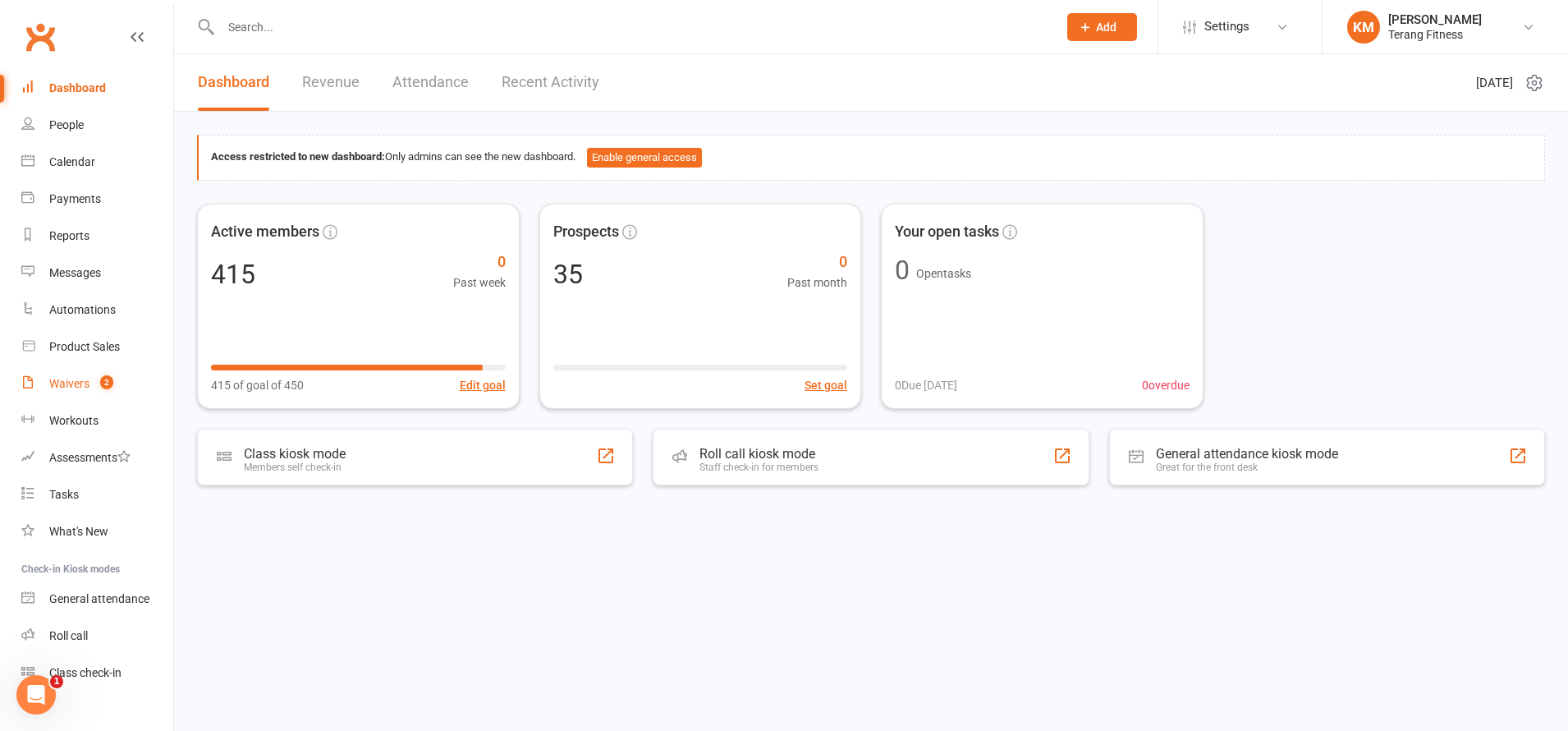
click at [72, 384] on div "Waivers" at bounding box center [69, 383] width 40 height 13
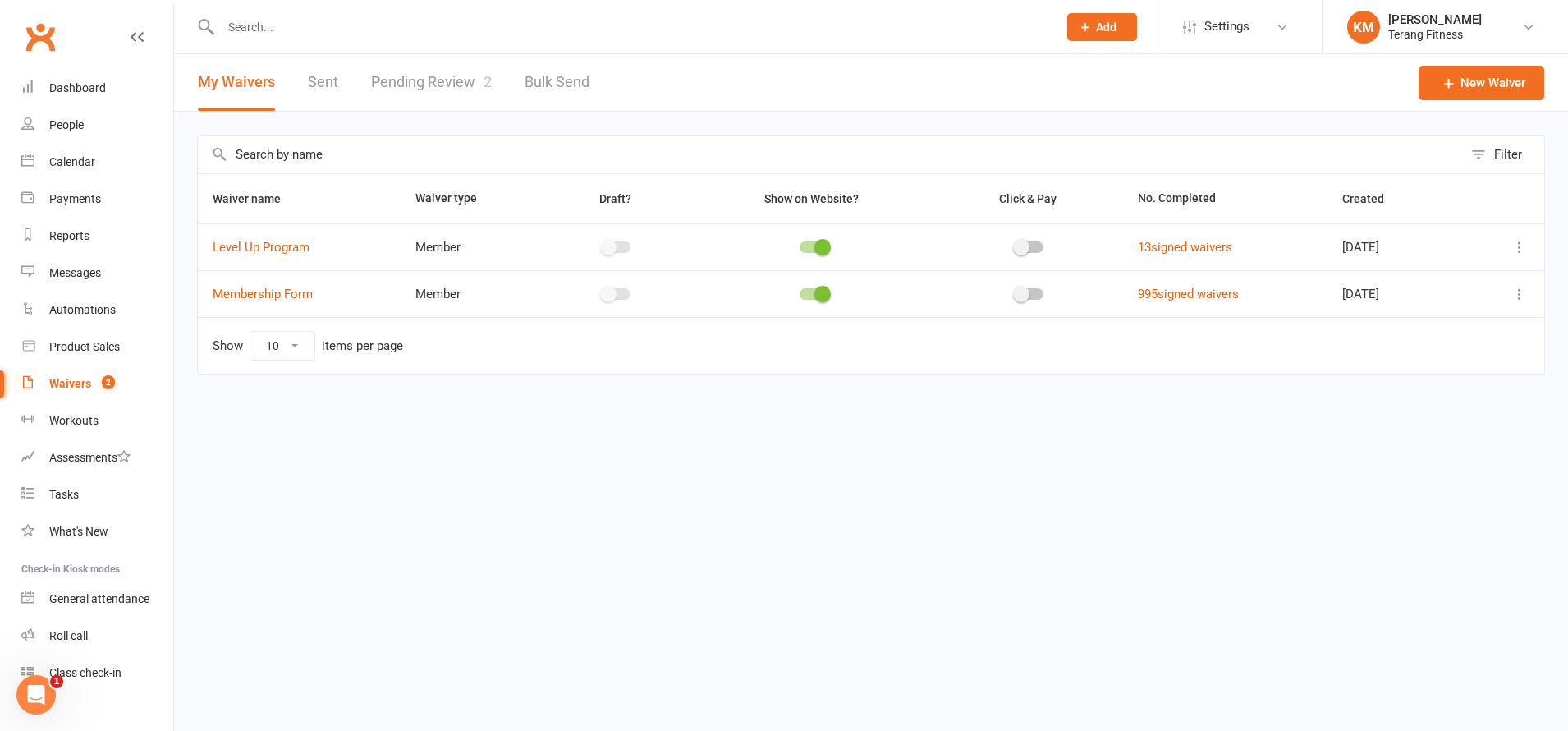
click at [402, 85] on link "Pending Review 2" at bounding box center [431, 82] width 120 height 57
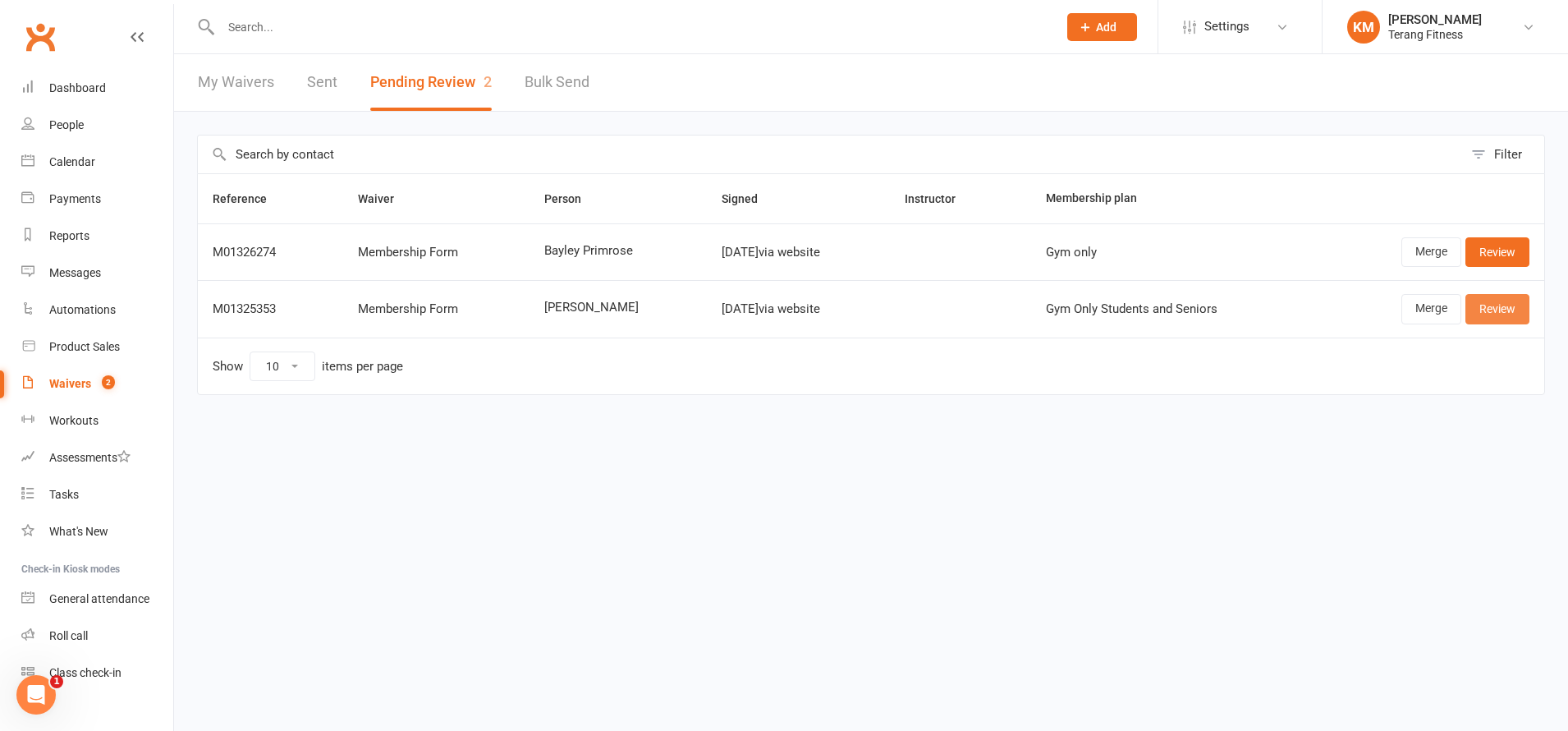
click at [1492, 314] on link "Review" at bounding box center [1497, 308] width 64 height 29
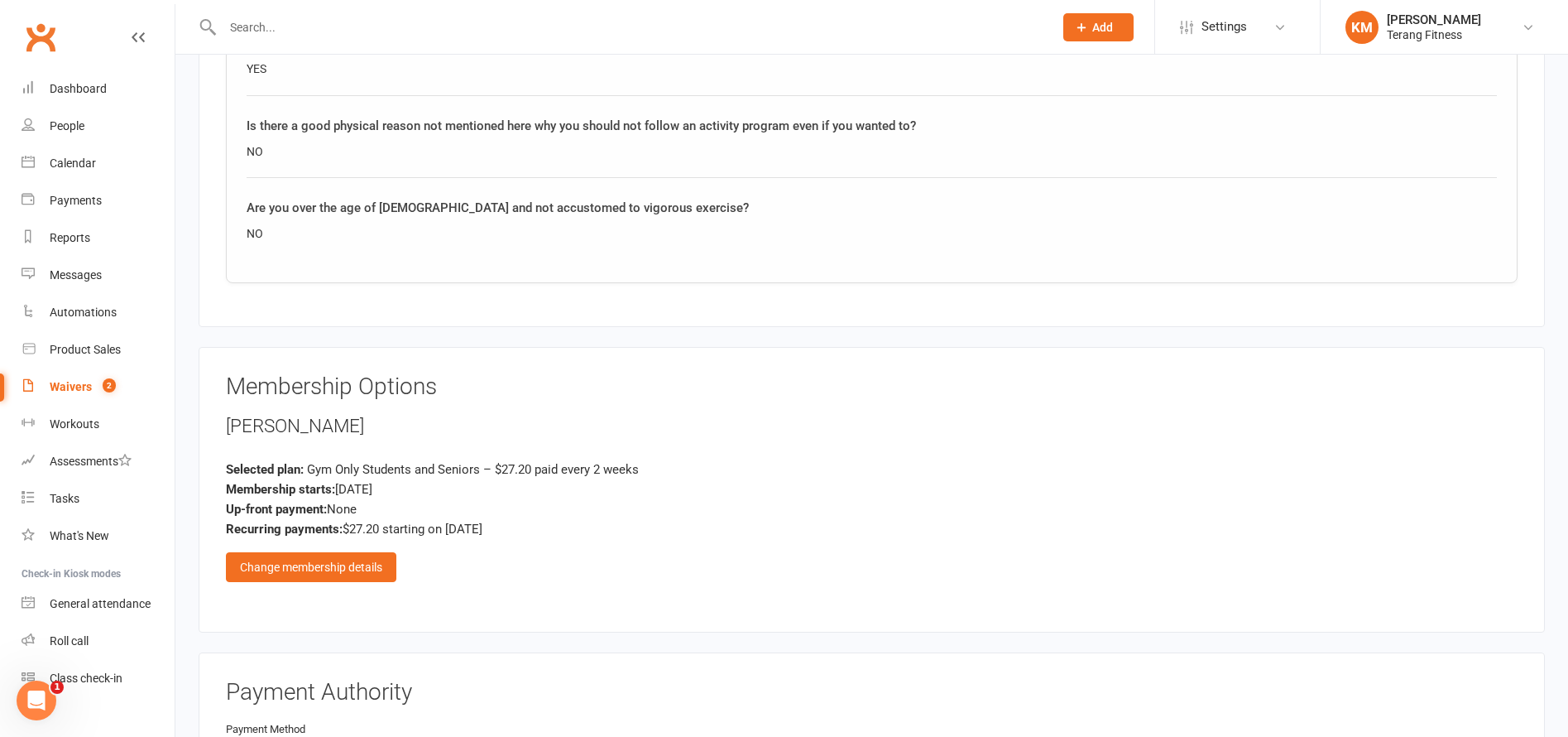
scroll to position [1904, 0]
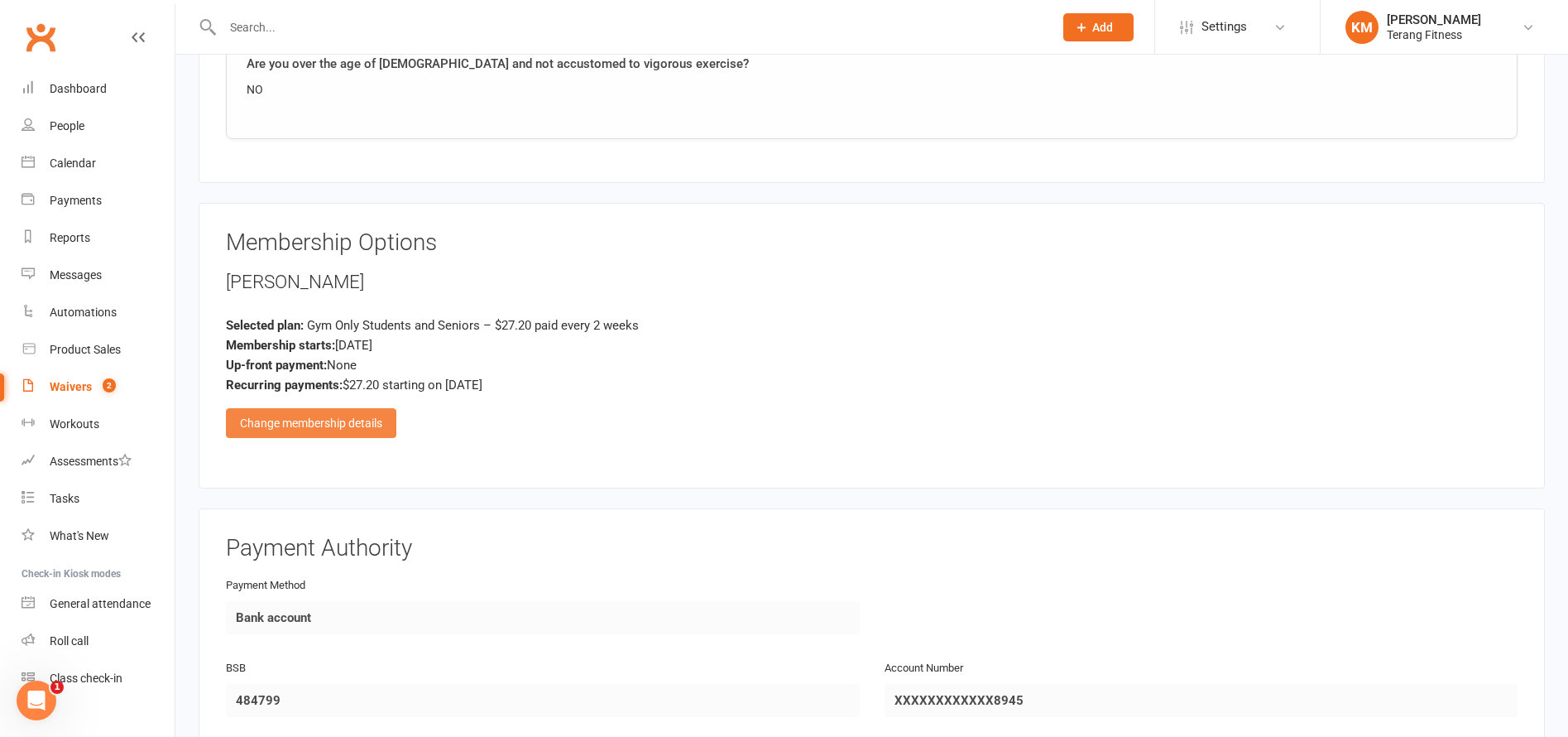
click at [298, 421] on div "Change membership details" at bounding box center [310, 422] width 170 height 29
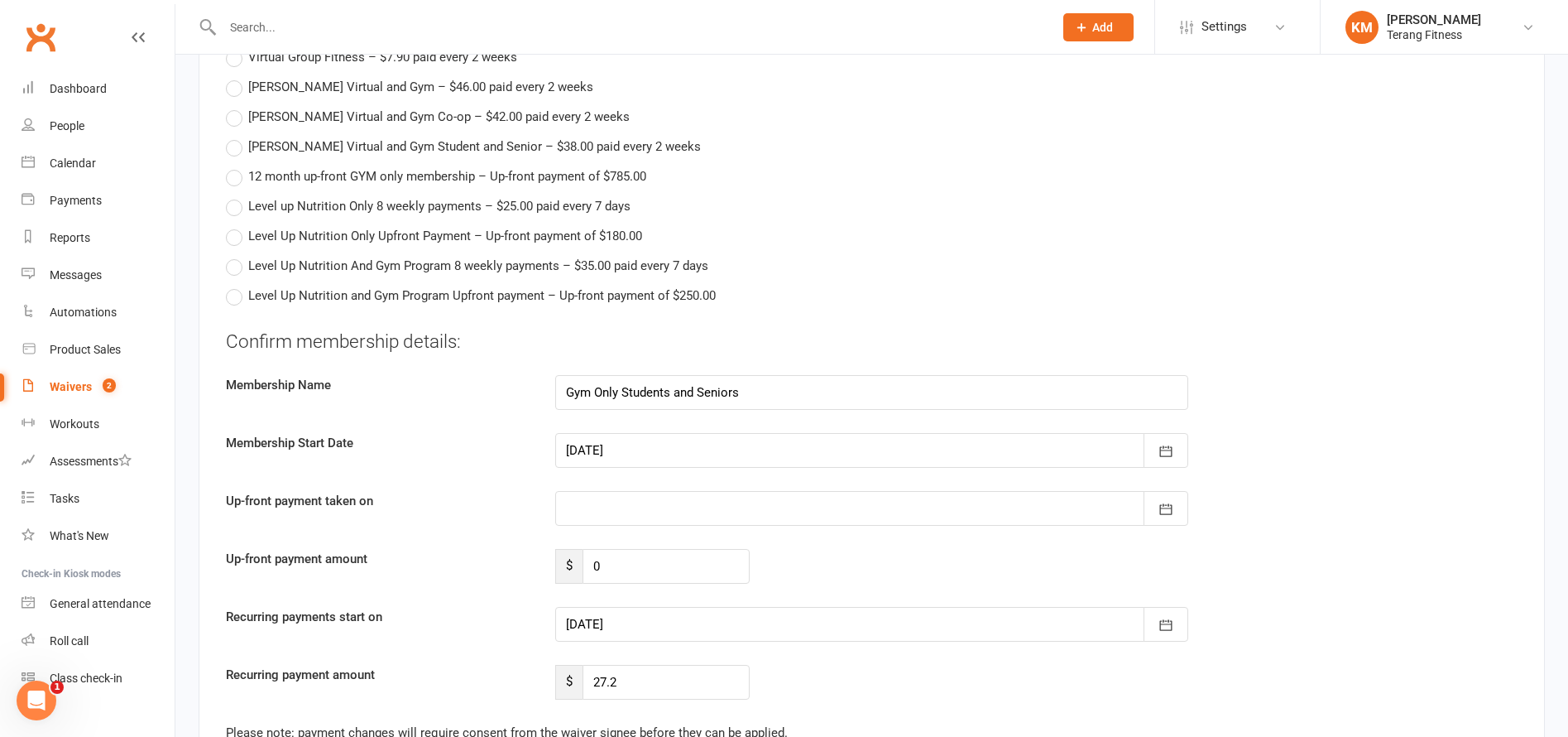
scroll to position [2814, 0]
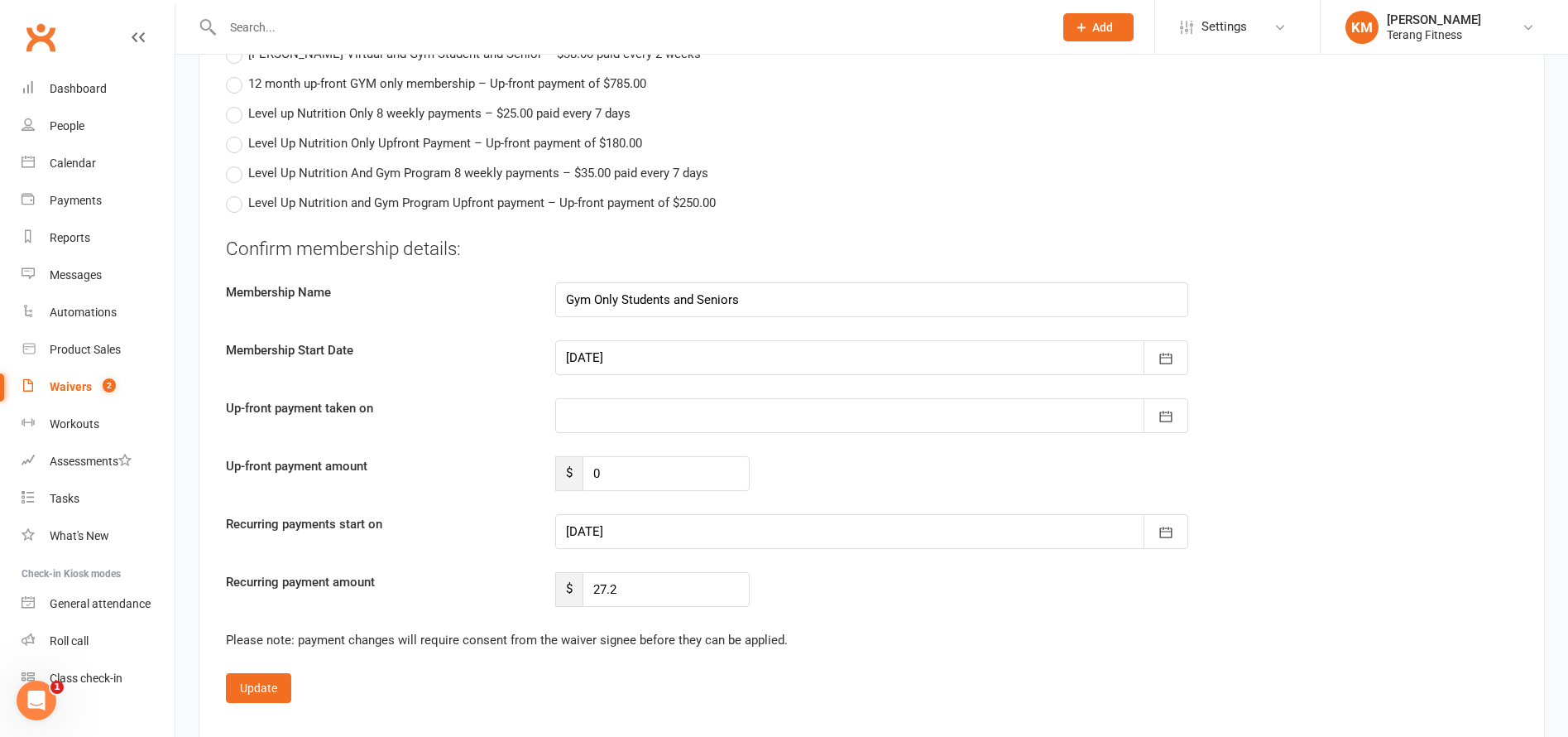
click at [621, 419] on div at bounding box center [872, 415] width 634 height 35
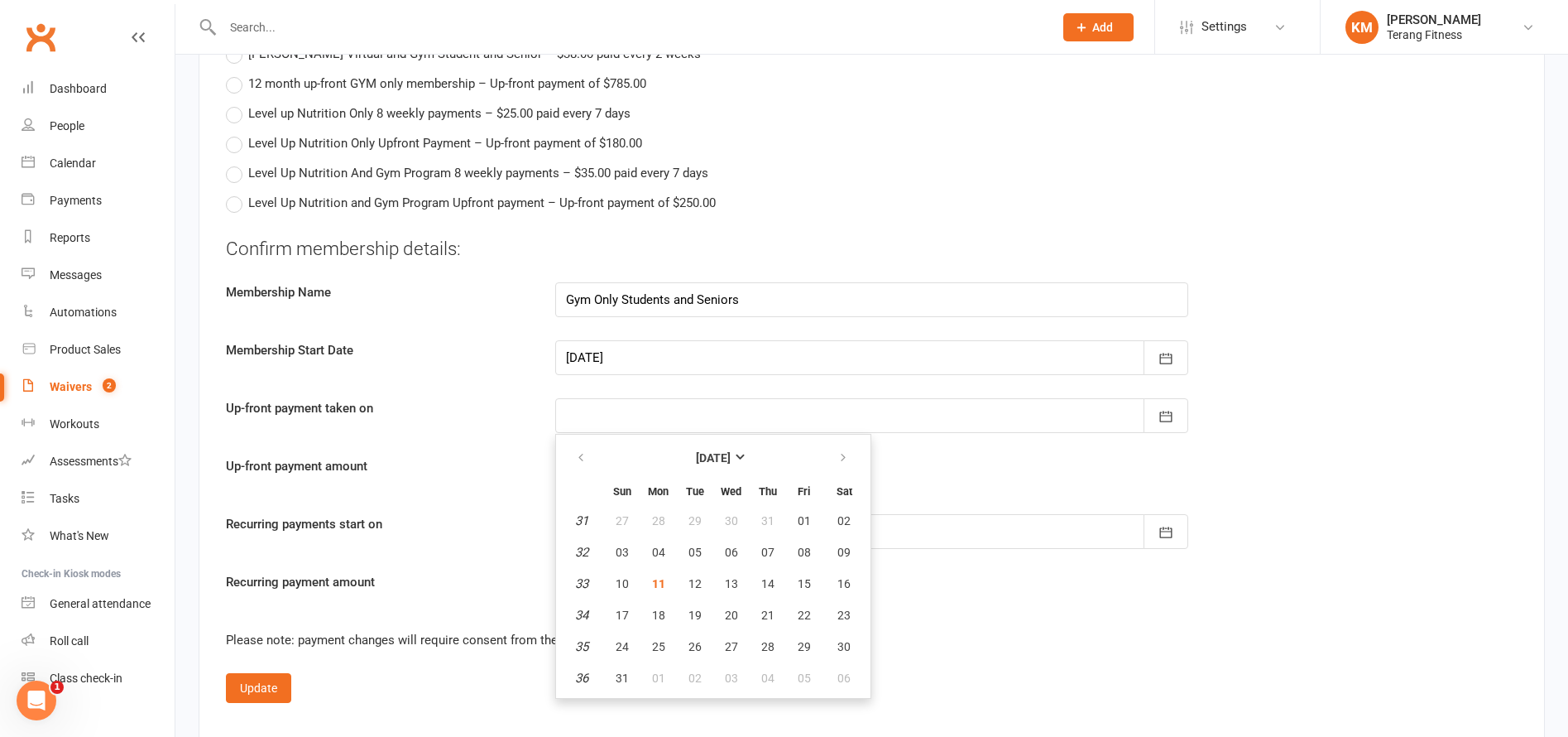
click at [499, 417] on label "Up-front payment taken on" at bounding box center [377, 408] width 329 height 20
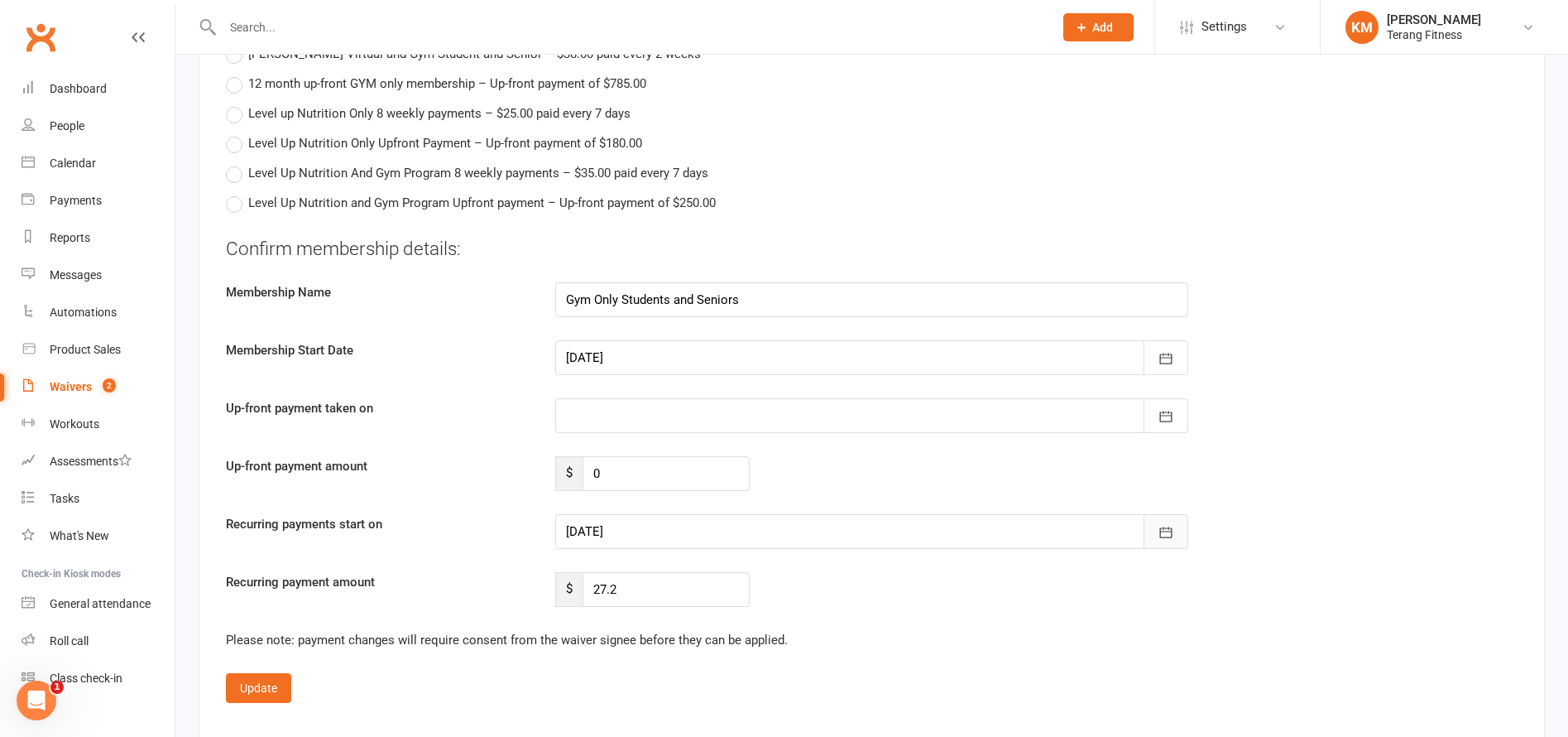
click at [1171, 532] on icon "button" at bounding box center [1167, 532] width 12 height 11
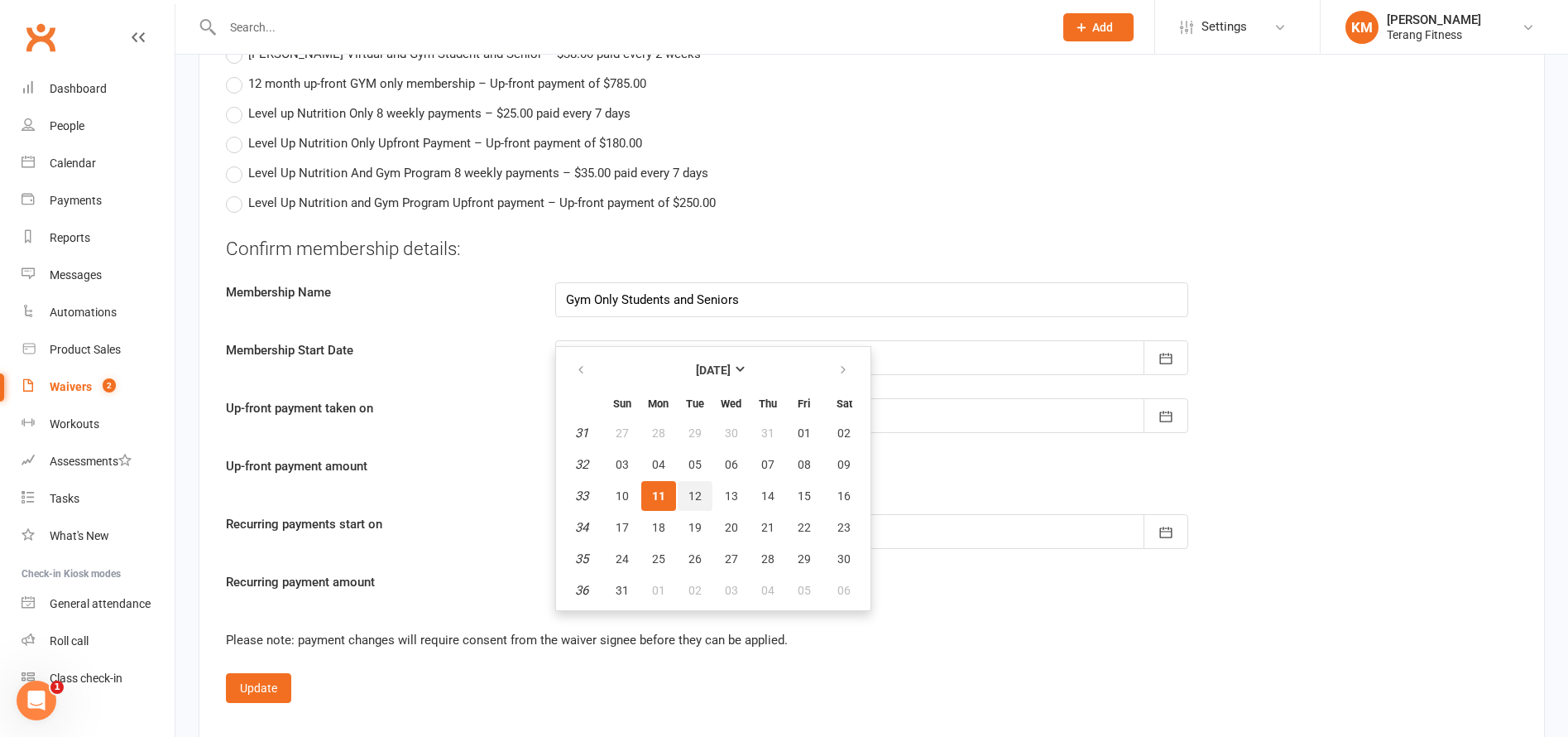
click at [689, 481] on button "12" at bounding box center [695, 495] width 35 height 29
type input "[DATE]"
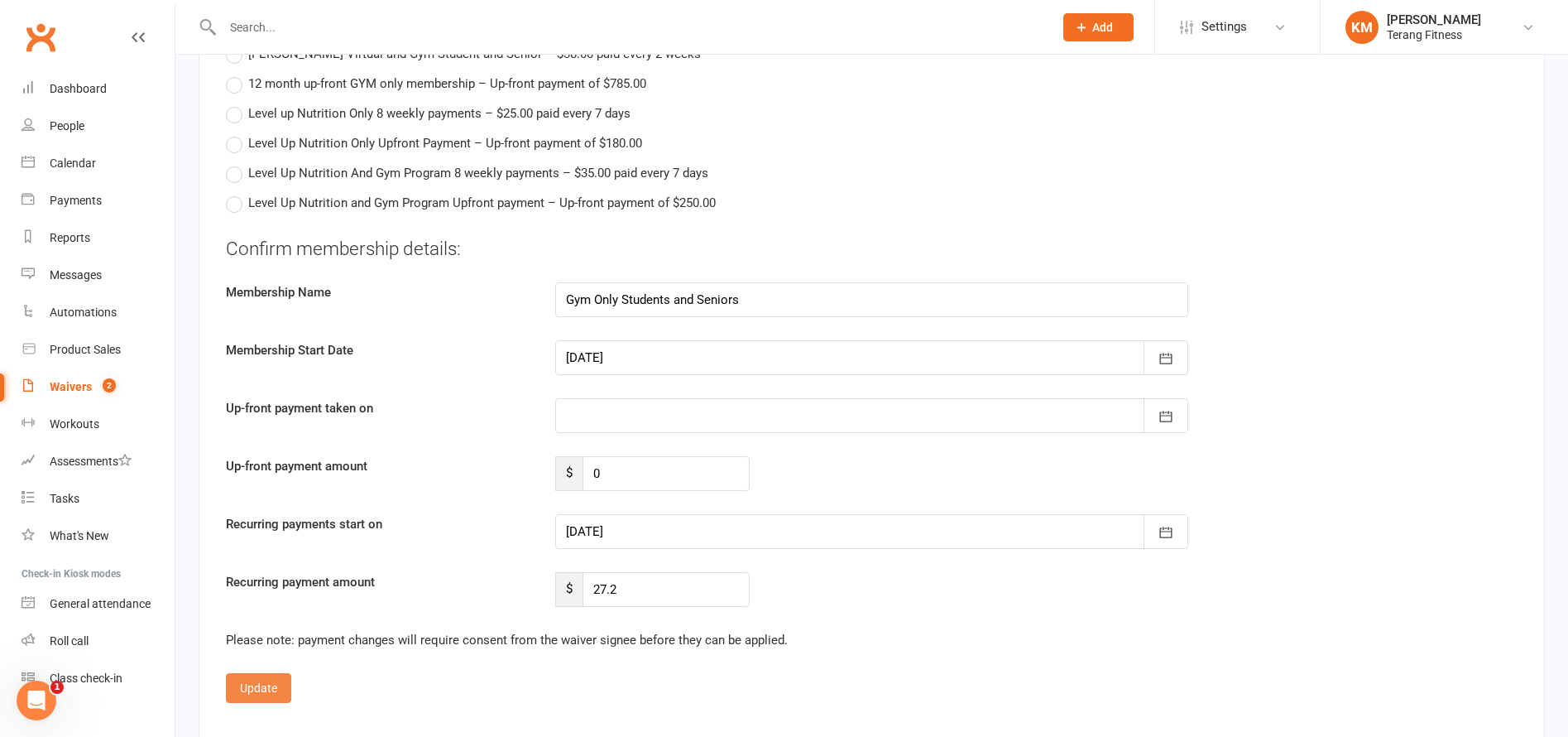
click at [260, 679] on button "Update" at bounding box center [258, 687] width 65 height 29
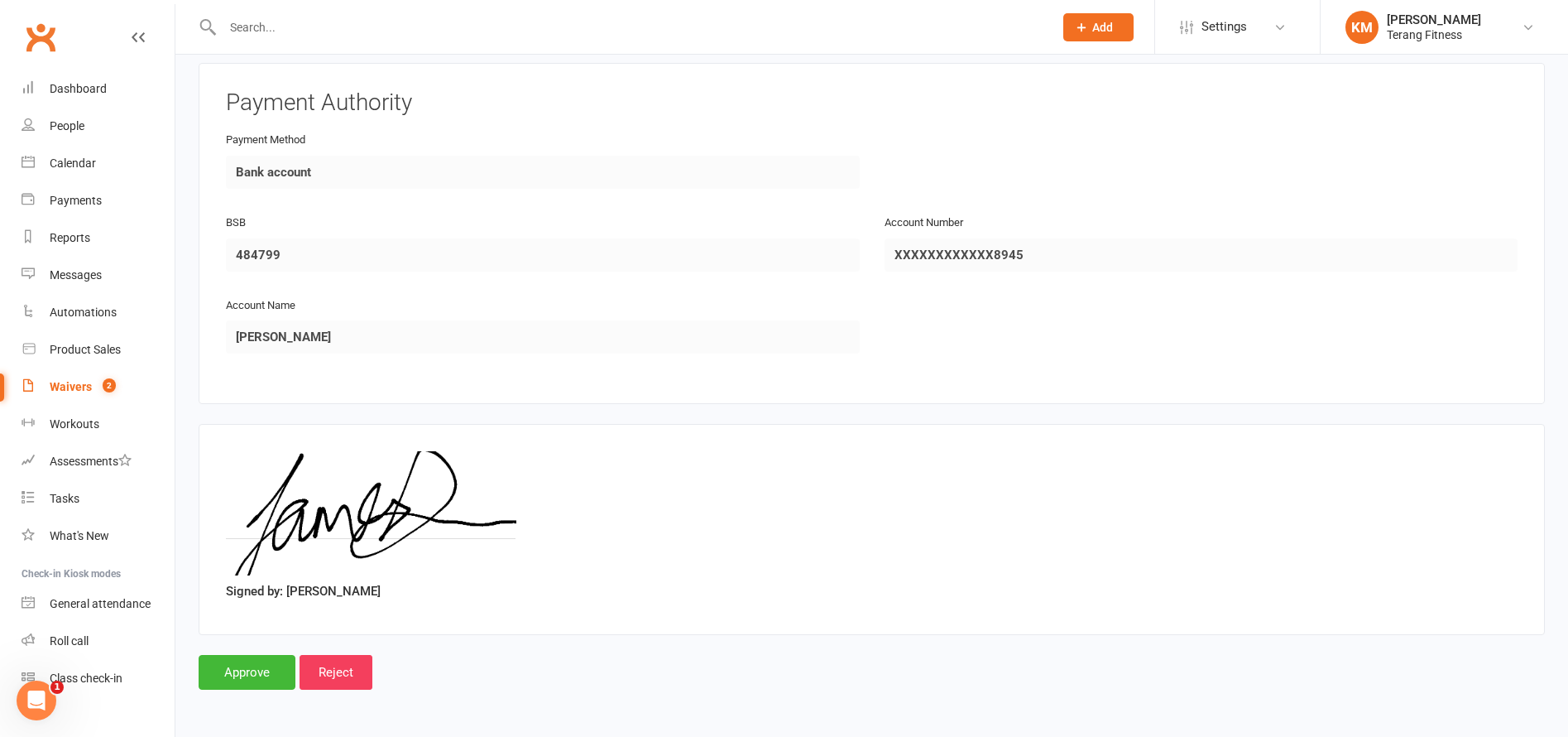
scroll to position [2349, 0]
click at [256, 667] on input "Approve" at bounding box center [247, 672] width 97 height 35
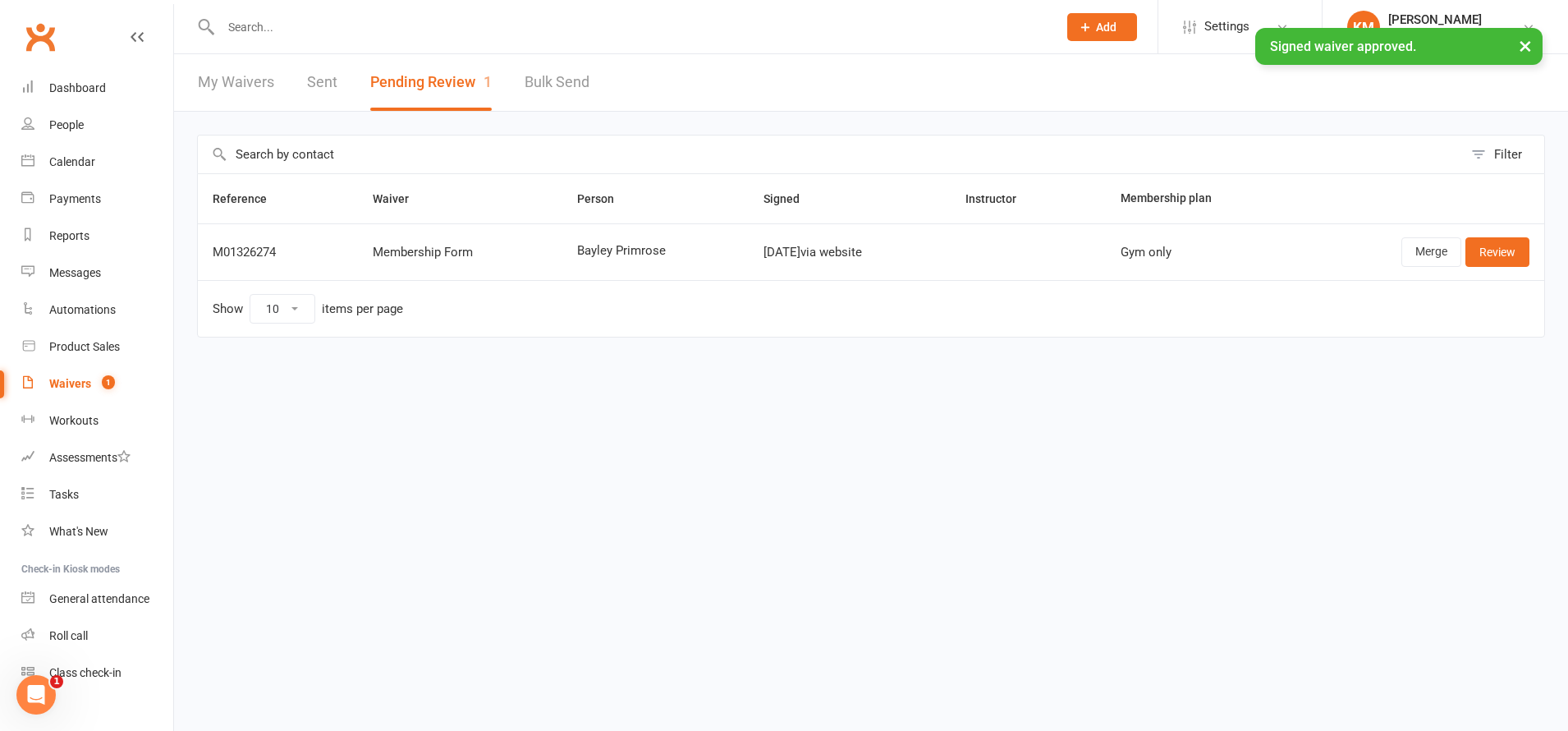
click at [71, 391] on link "Waivers 1" at bounding box center [97, 384] width 152 height 37
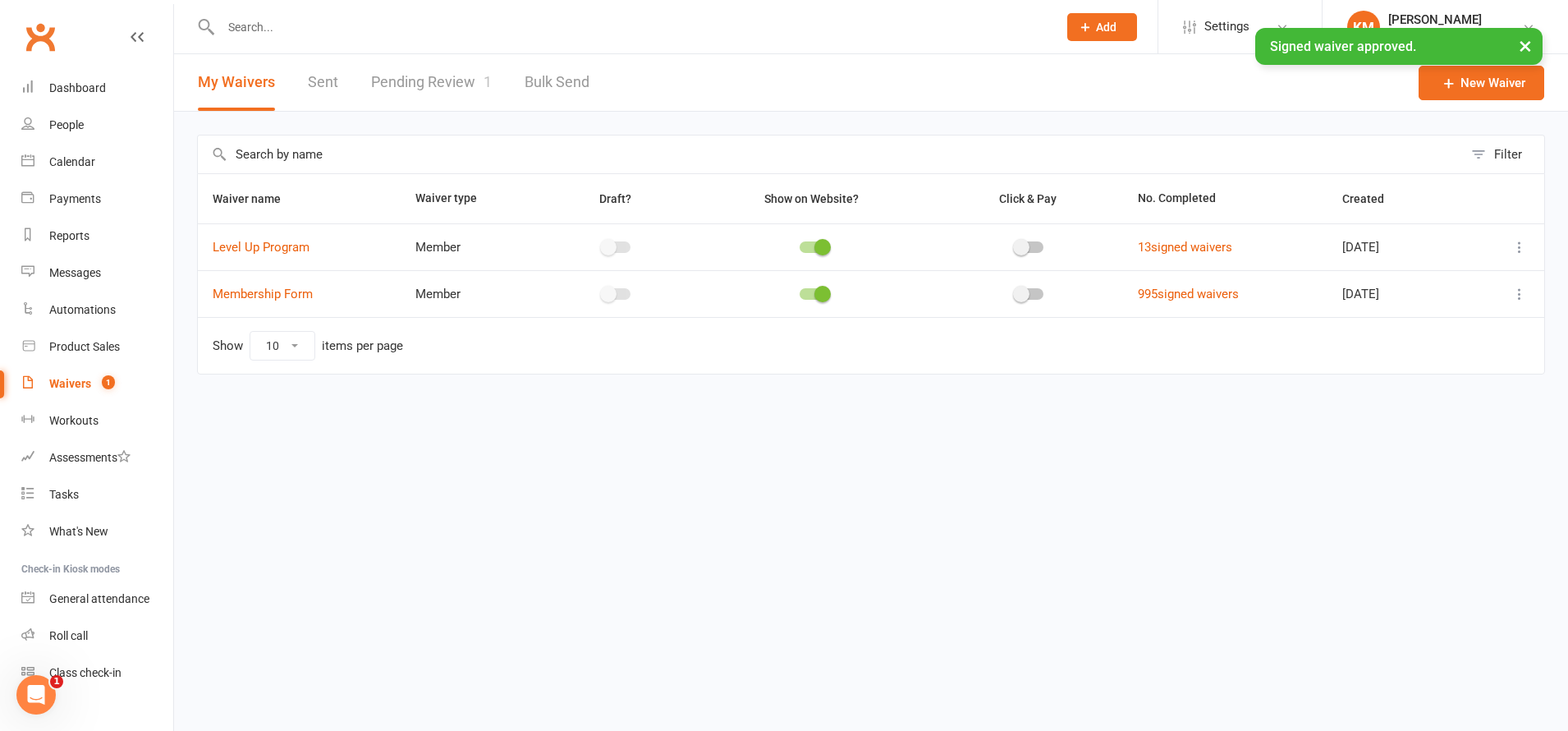
click at [436, 78] on link "Pending Review 1" at bounding box center [431, 82] width 120 height 57
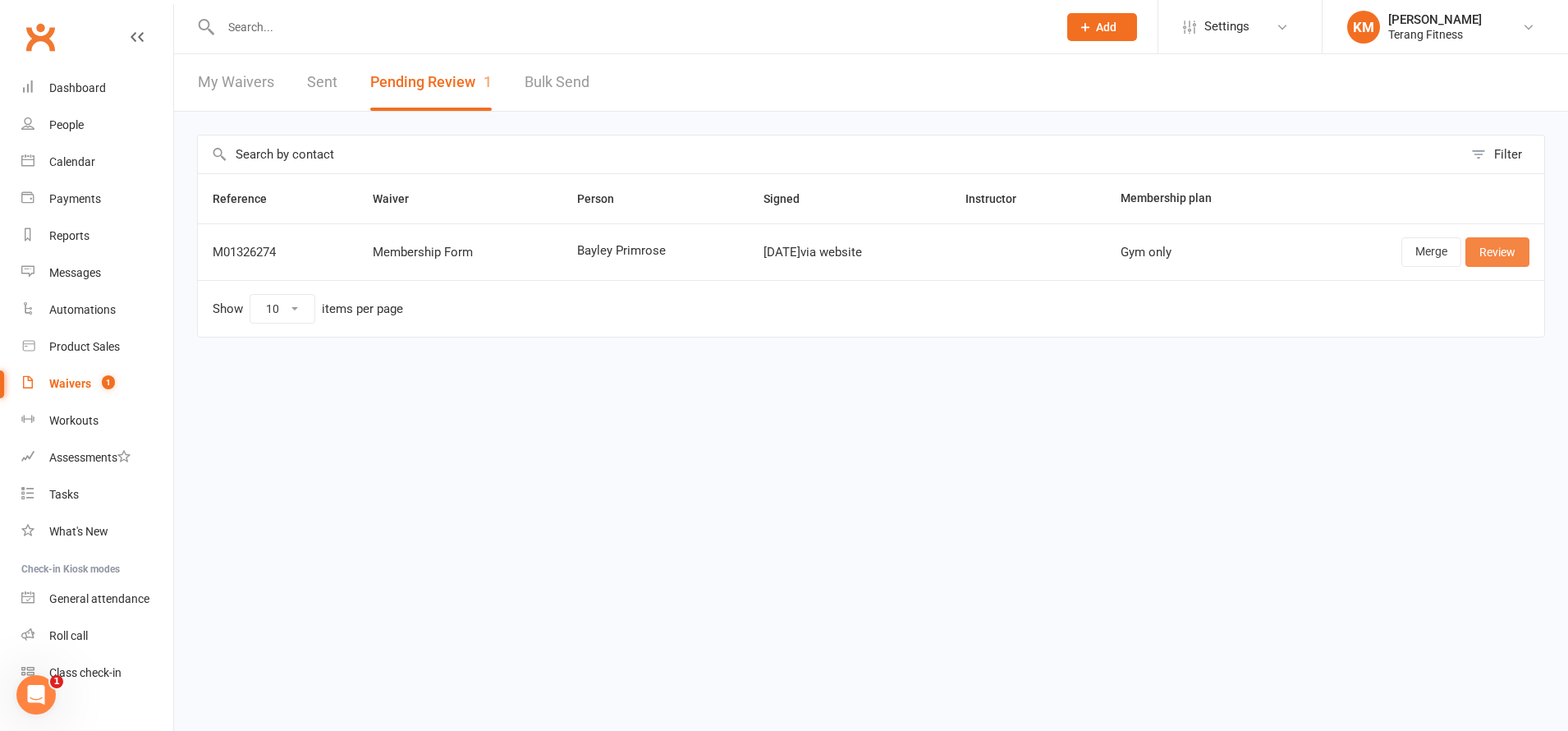
click at [1488, 245] on link "Review" at bounding box center [1497, 251] width 64 height 29
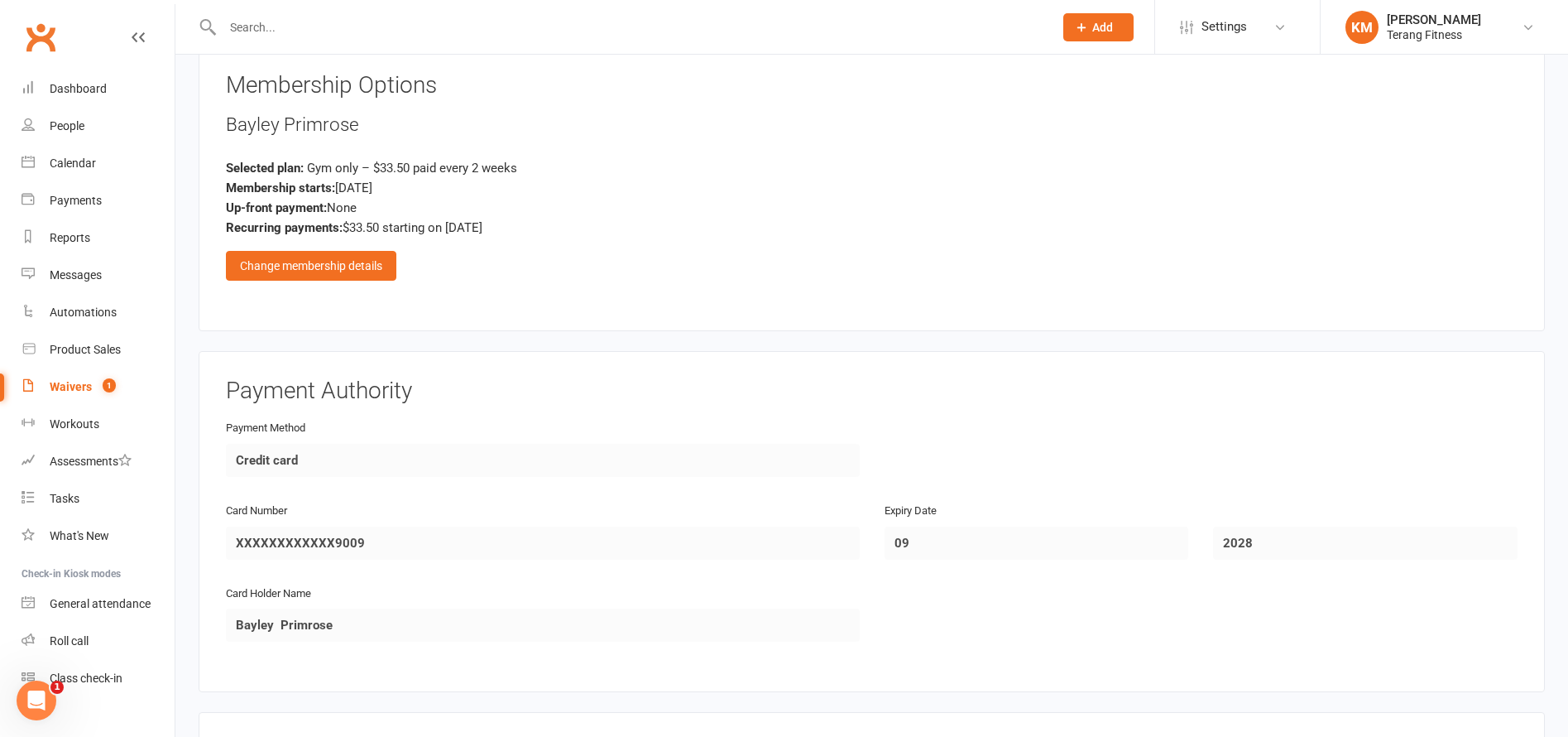
scroll to position [2069, 0]
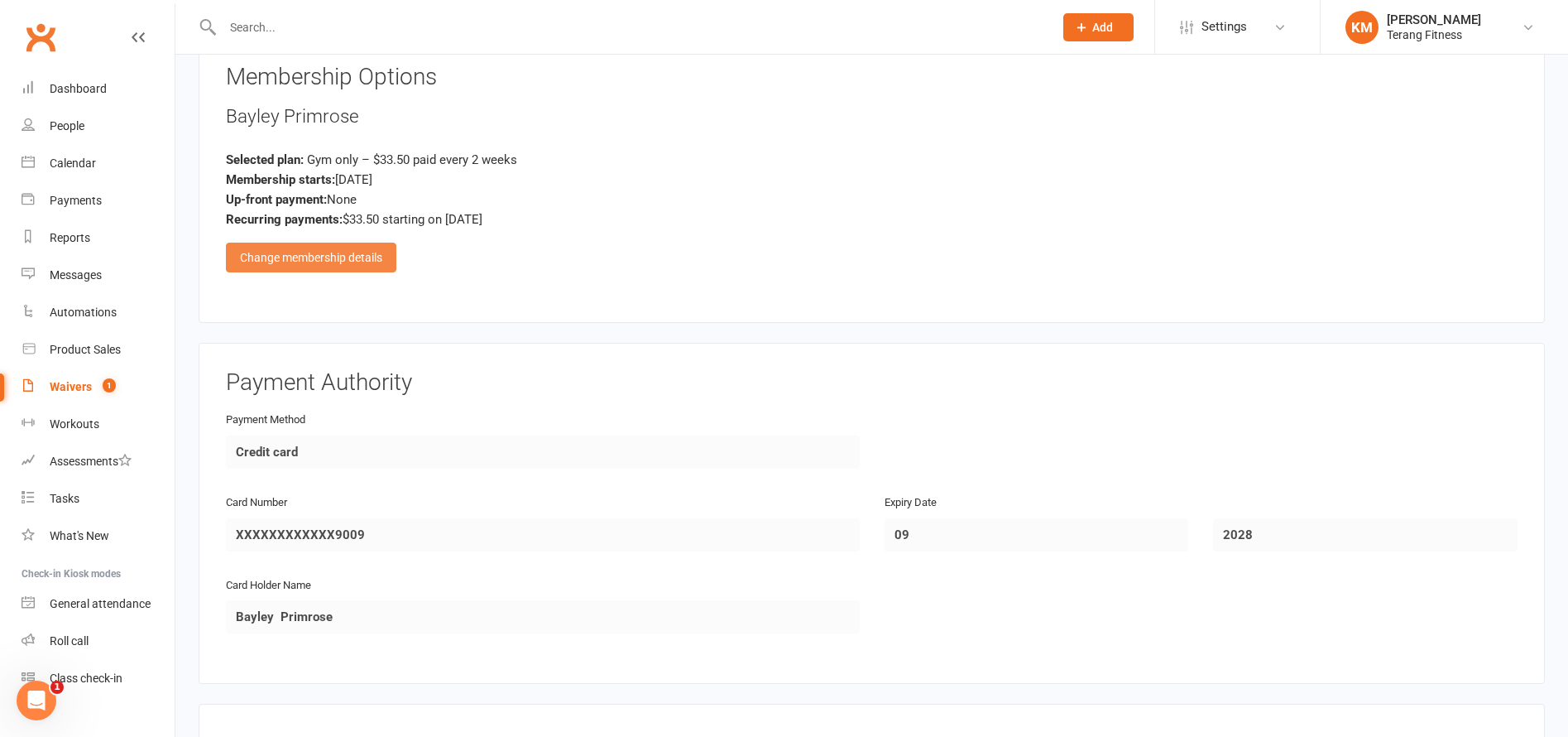
click at [327, 263] on div "Change membership details" at bounding box center [310, 257] width 170 height 29
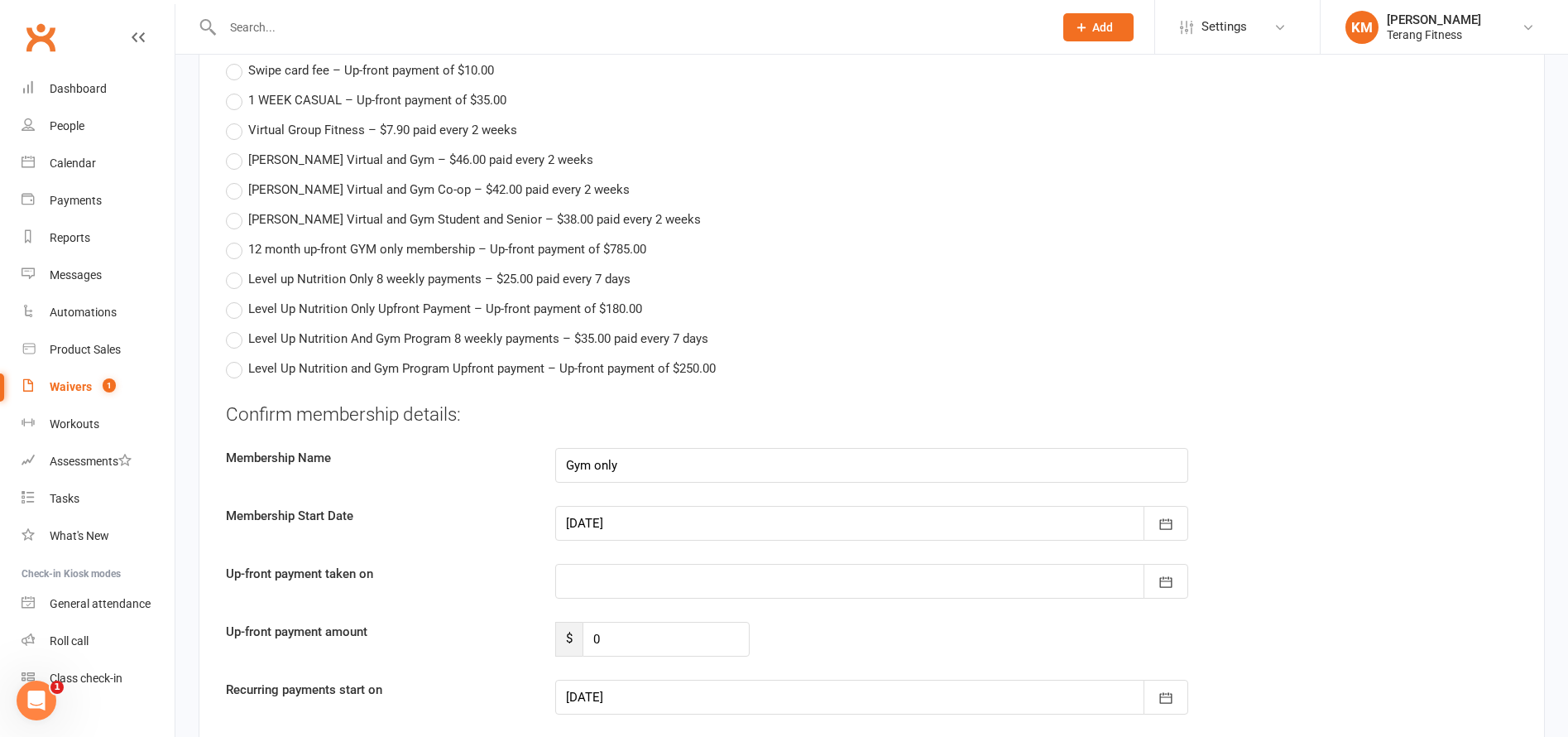
scroll to position [2980, 0]
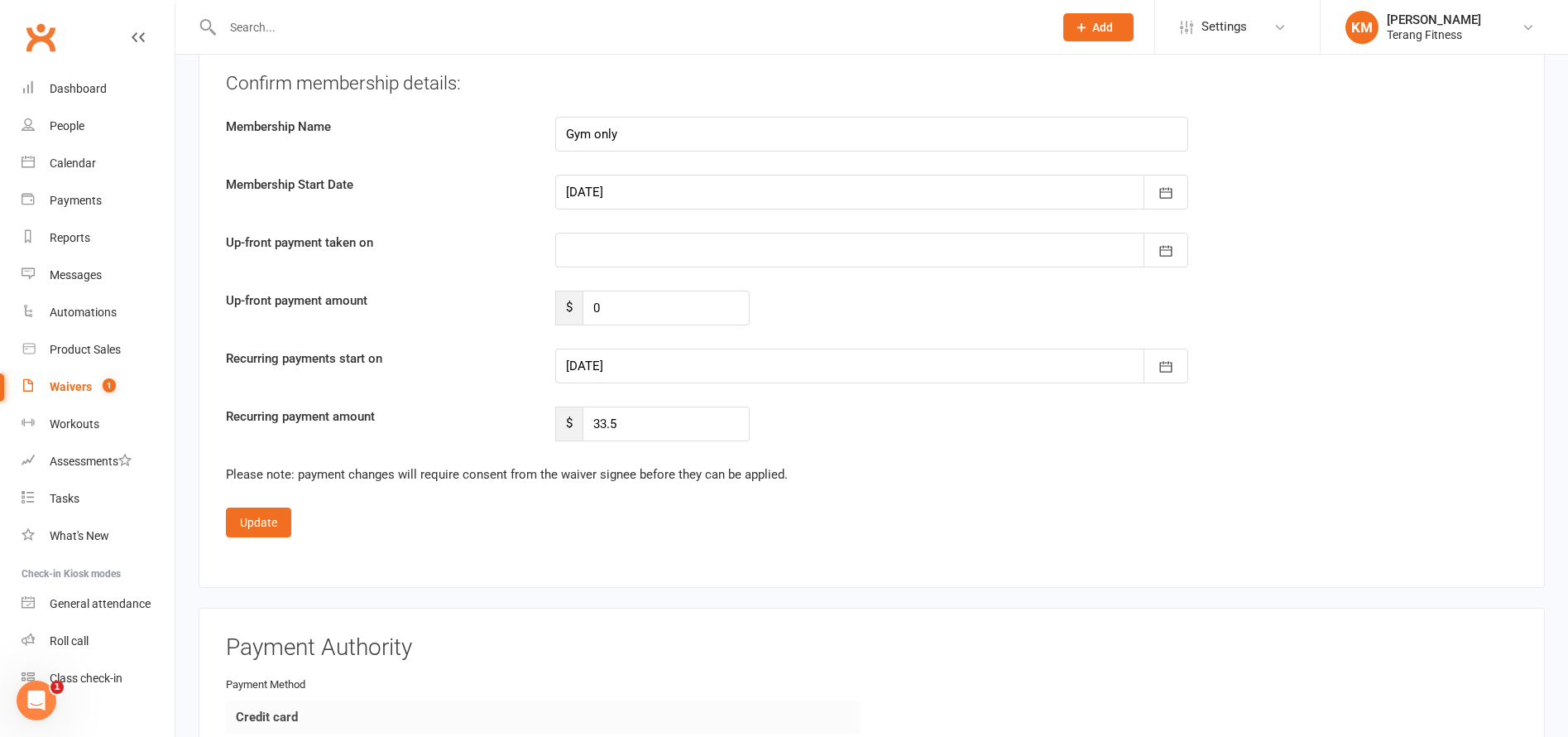
click at [595, 363] on div at bounding box center [872, 366] width 634 height 35
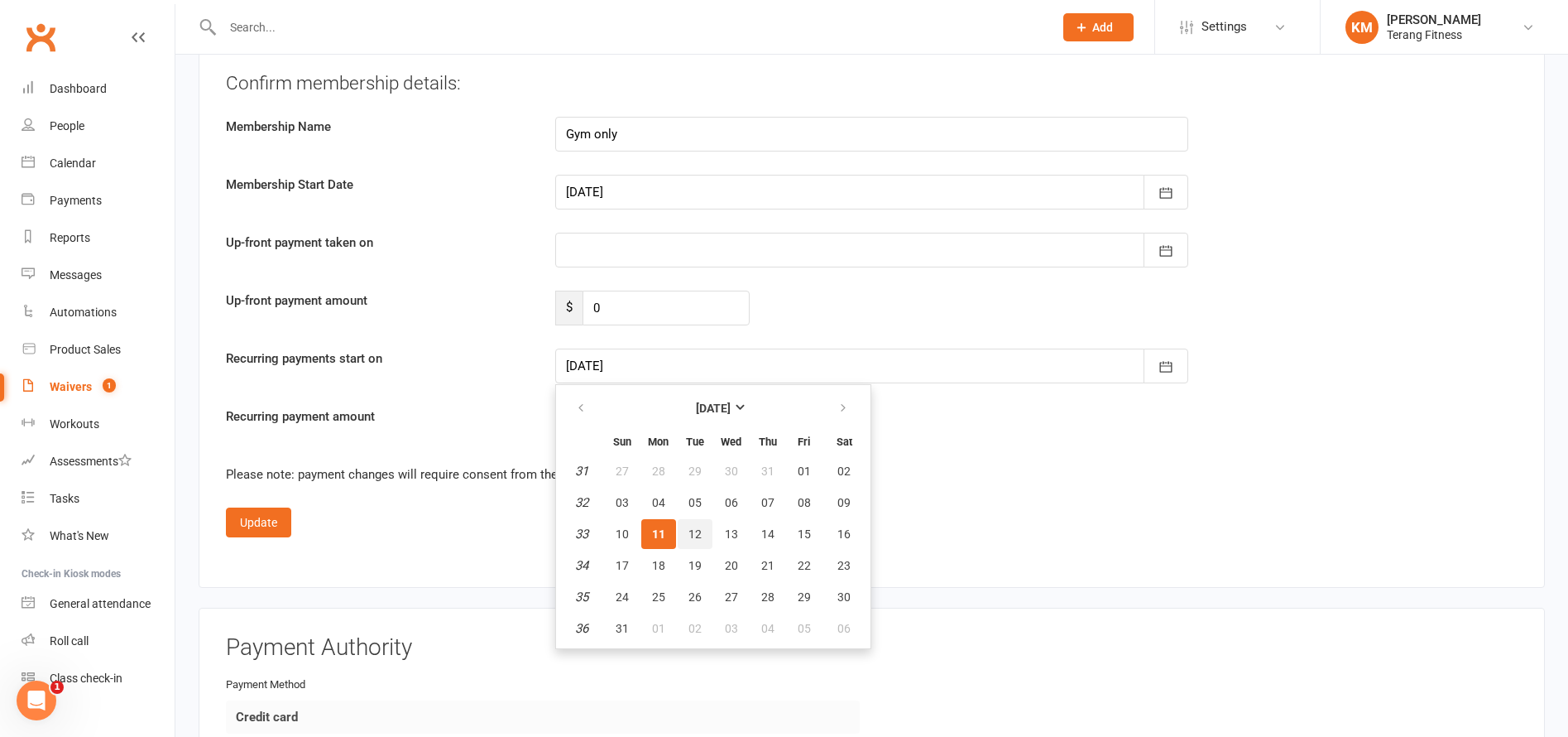
click at [690, 528] on span "12" at bounding box center [695, 534] width 13 height 13
type input "[DATE]"
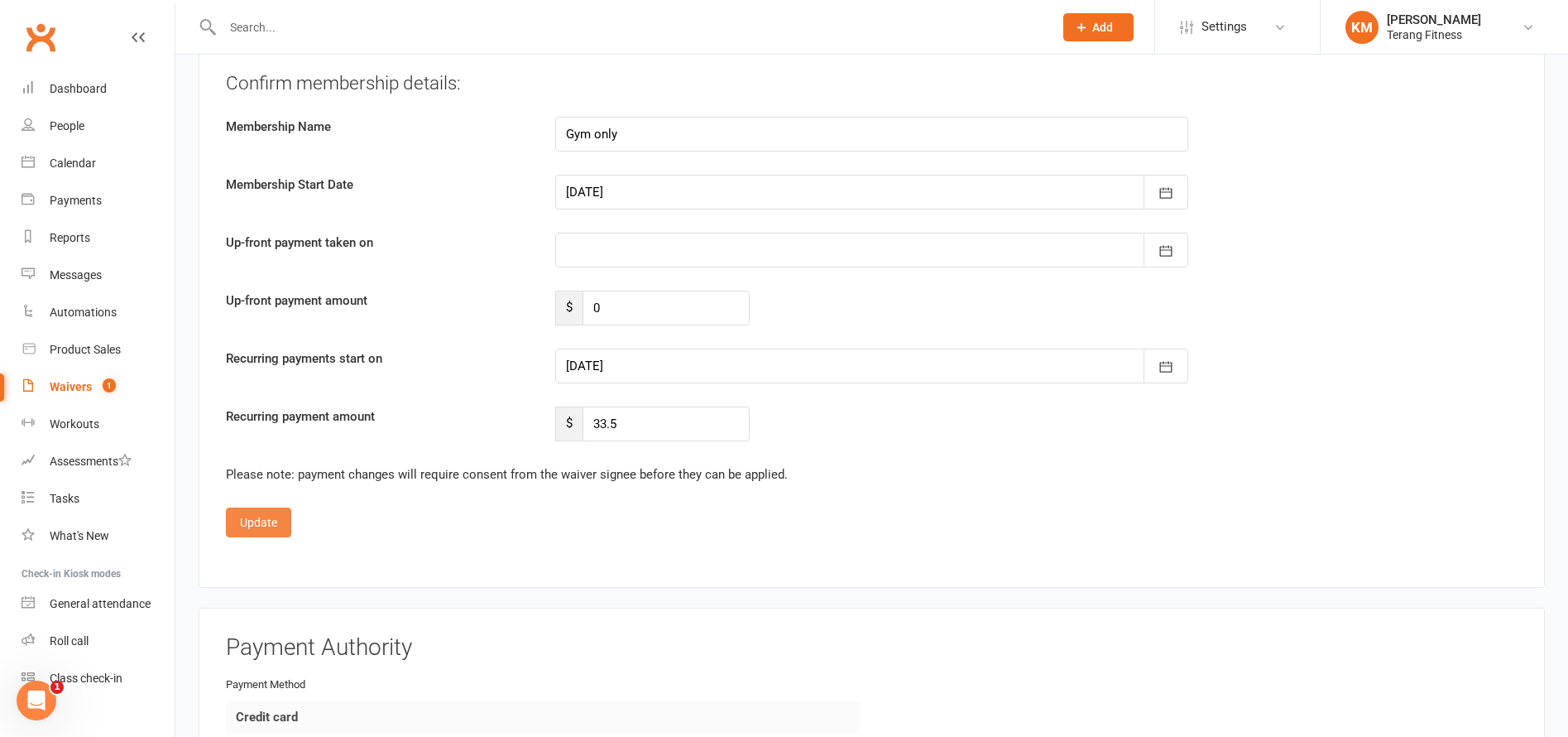
click at [260, 509] on button "Update" at bounding box center [258, 522] width 65 height 29
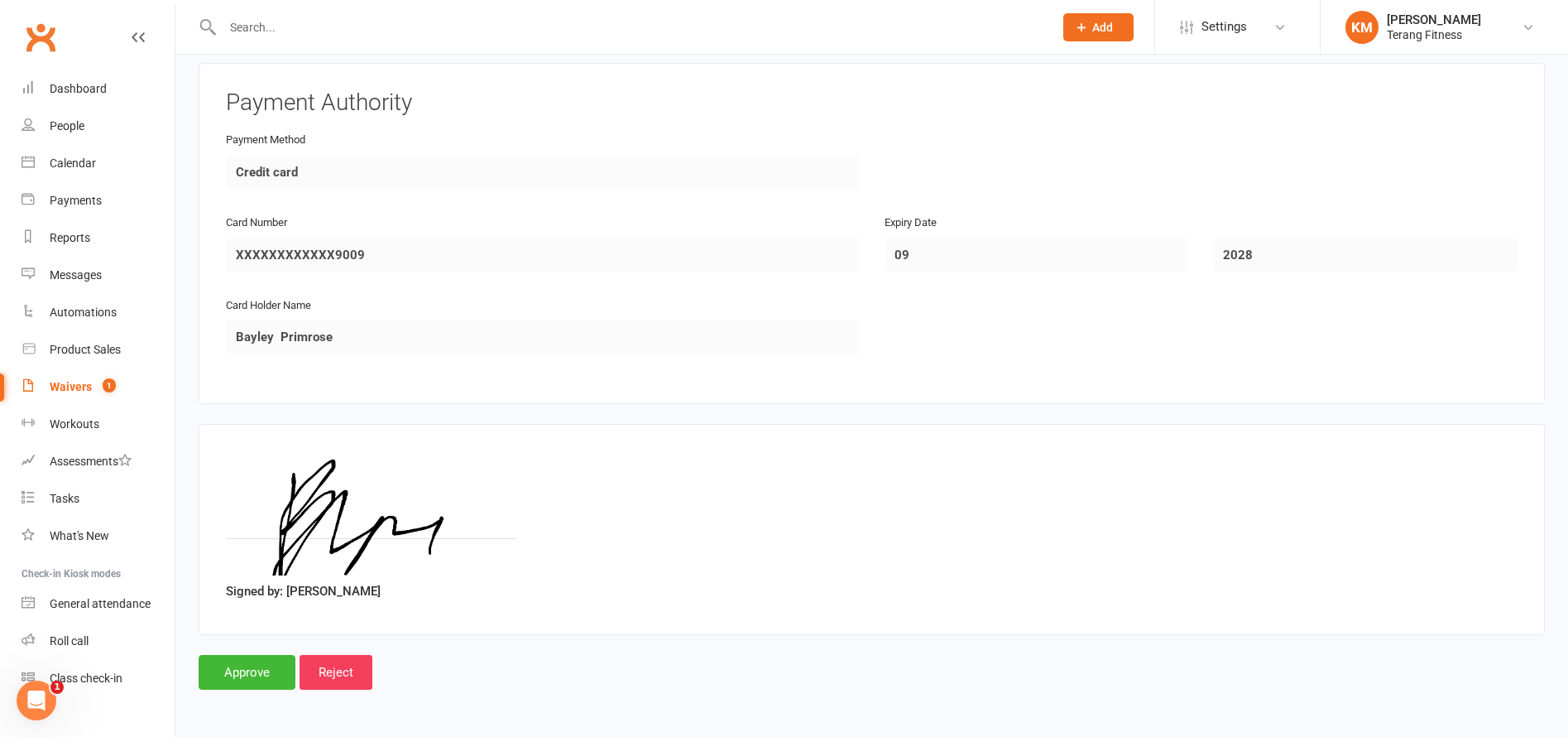
scroll to position [2349, 0]
click at [252, 665] on input "Approve" at bounding box center [247, 672] width 97 height 35
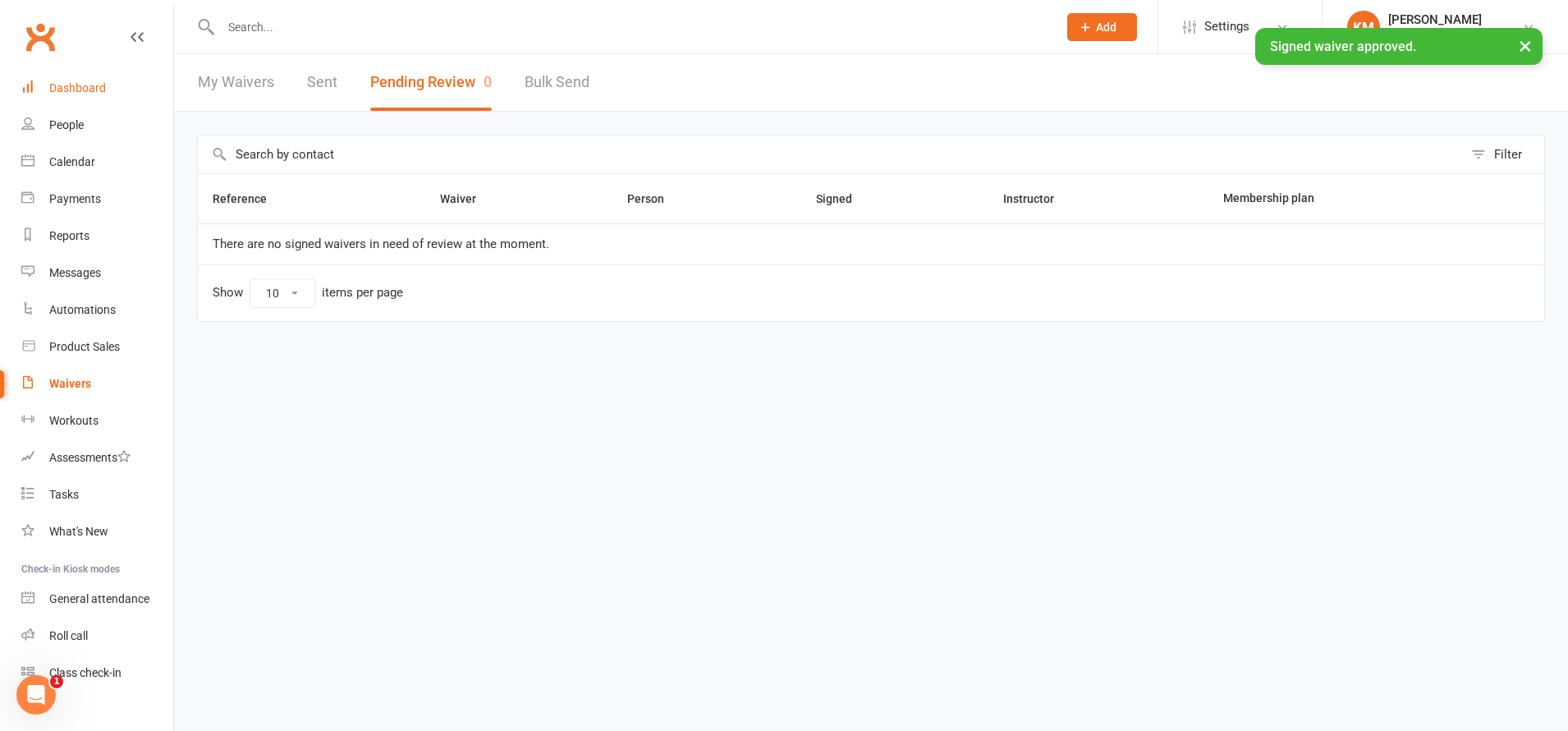
click at [69, 85] on div "Dashboard" at bounding box center [78, 88] width 57 height 13
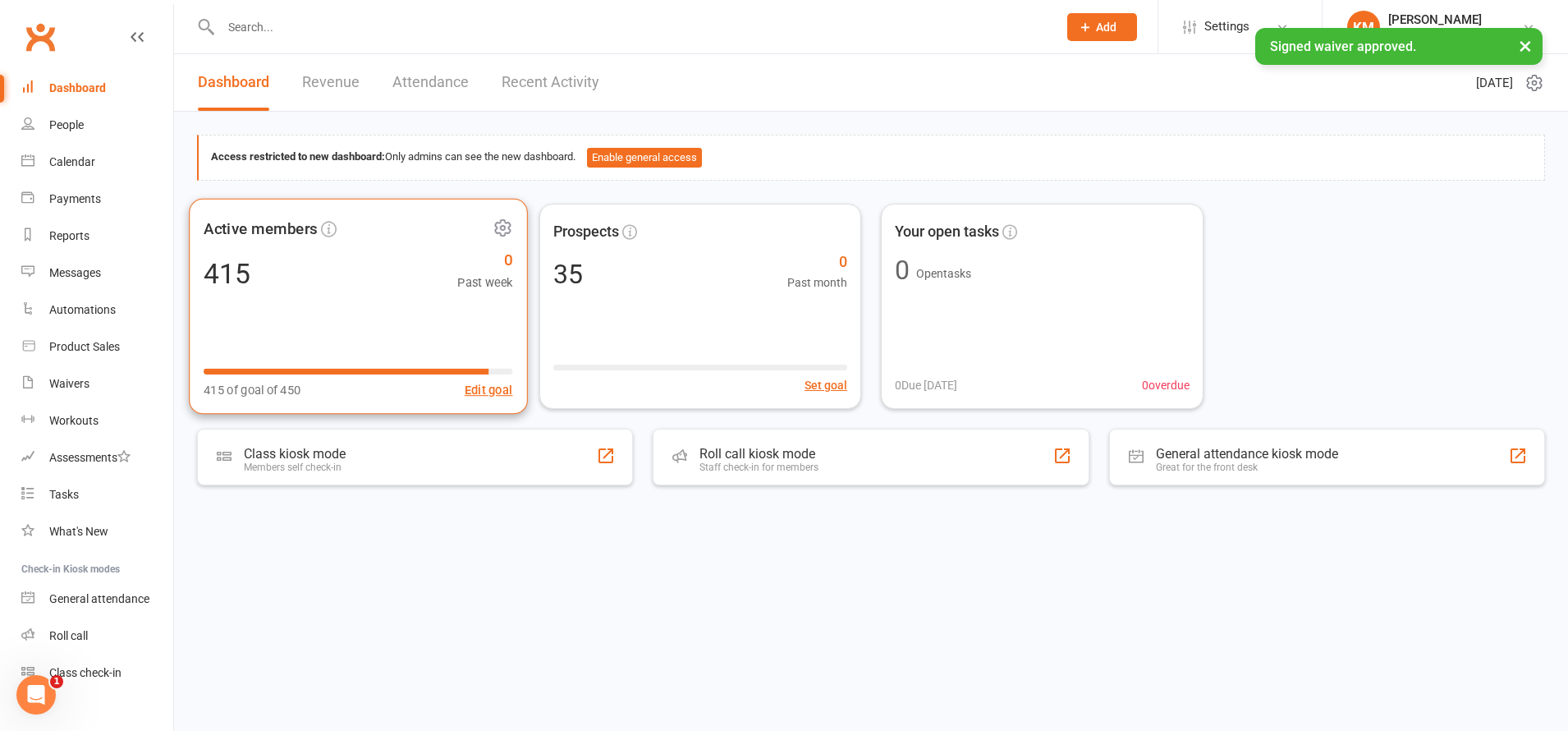
click at [411, 324] on div "Active members 415 0 Past week 415 of goal of 450 Edit goal" at bounding box center [357, 306] width 338 height 216
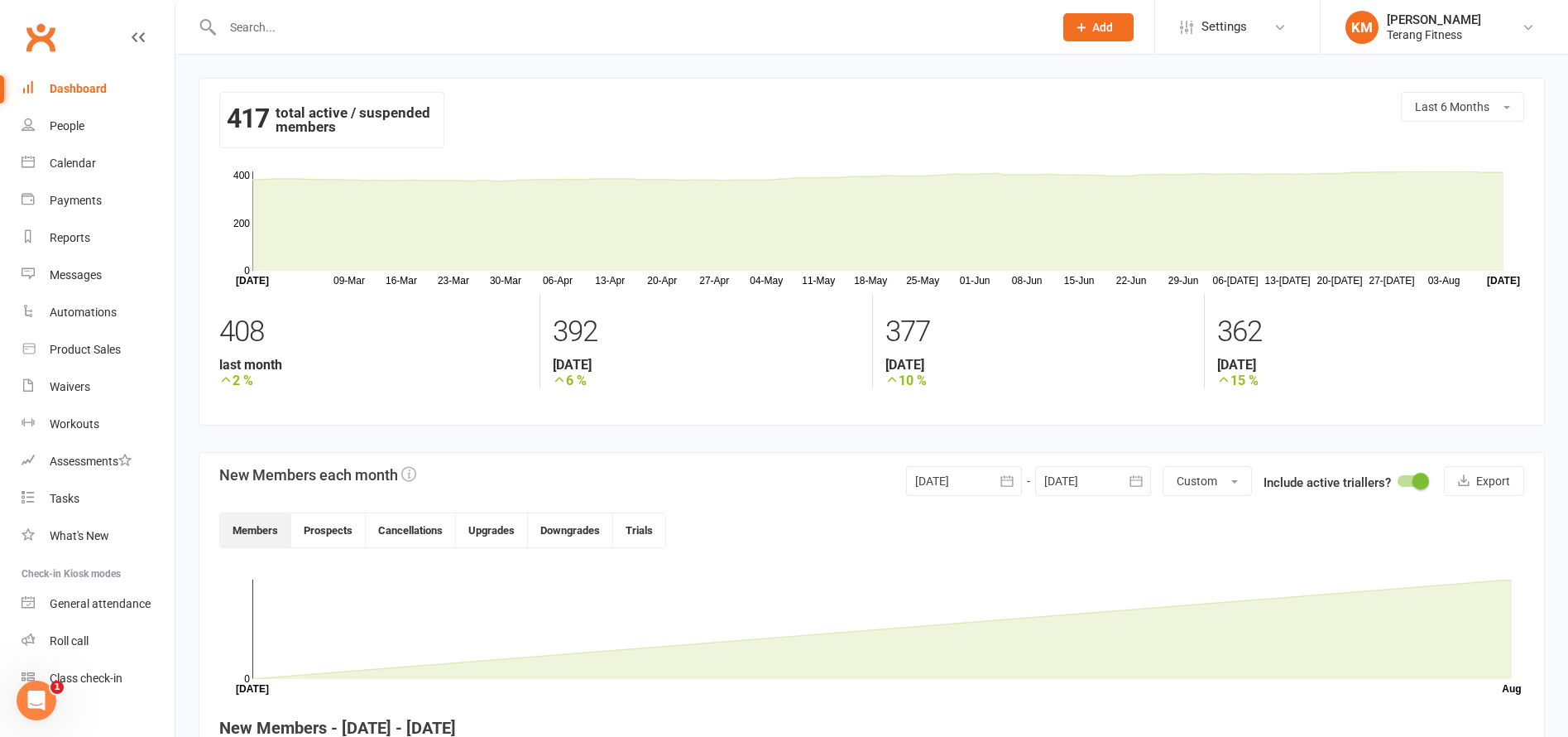
click at [100, 81] on link "Dashboard" at bounding box center [98, 89] width 153 height 37
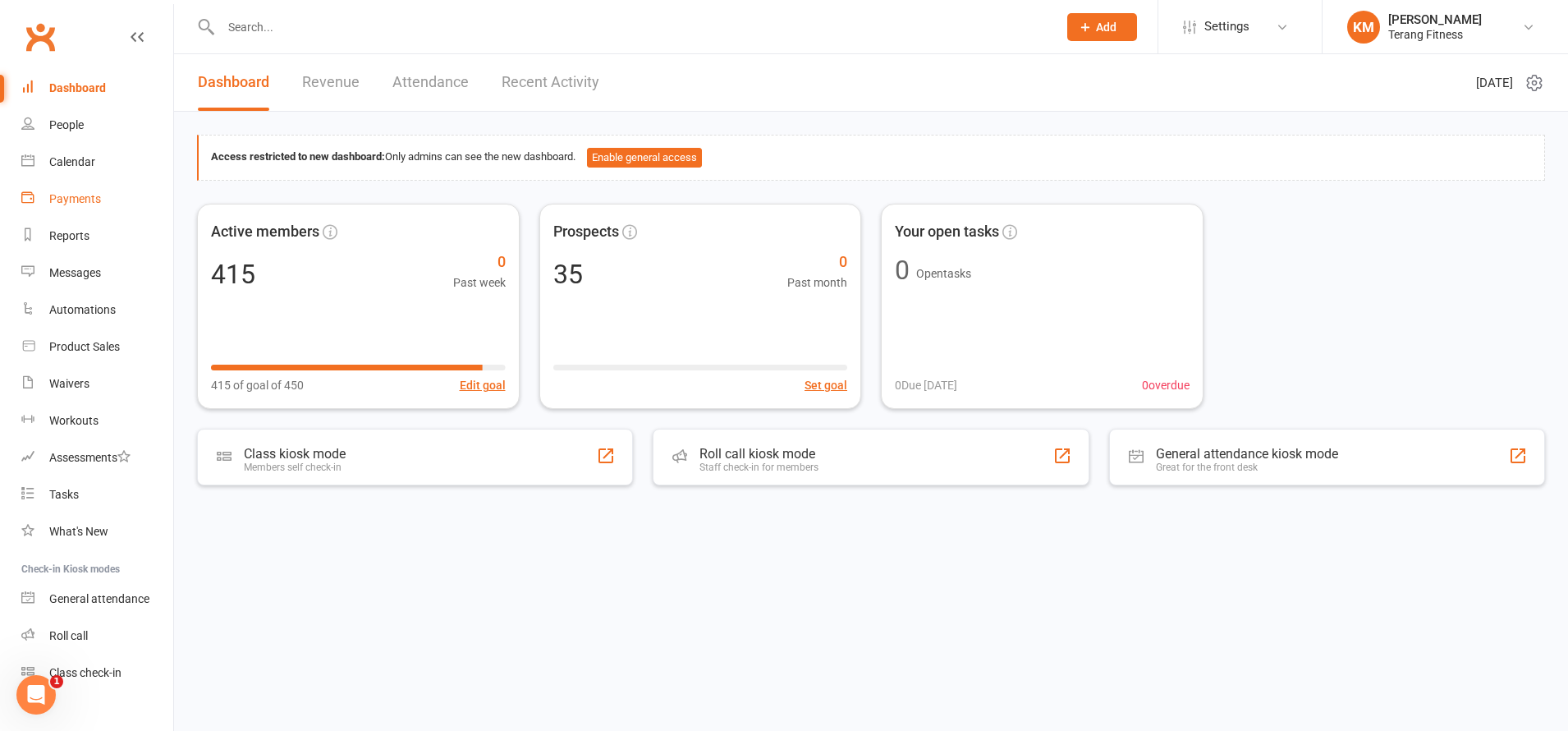
click at [81, 188] on link "Payments" at bounding box center [97, 199] width 152 height 37
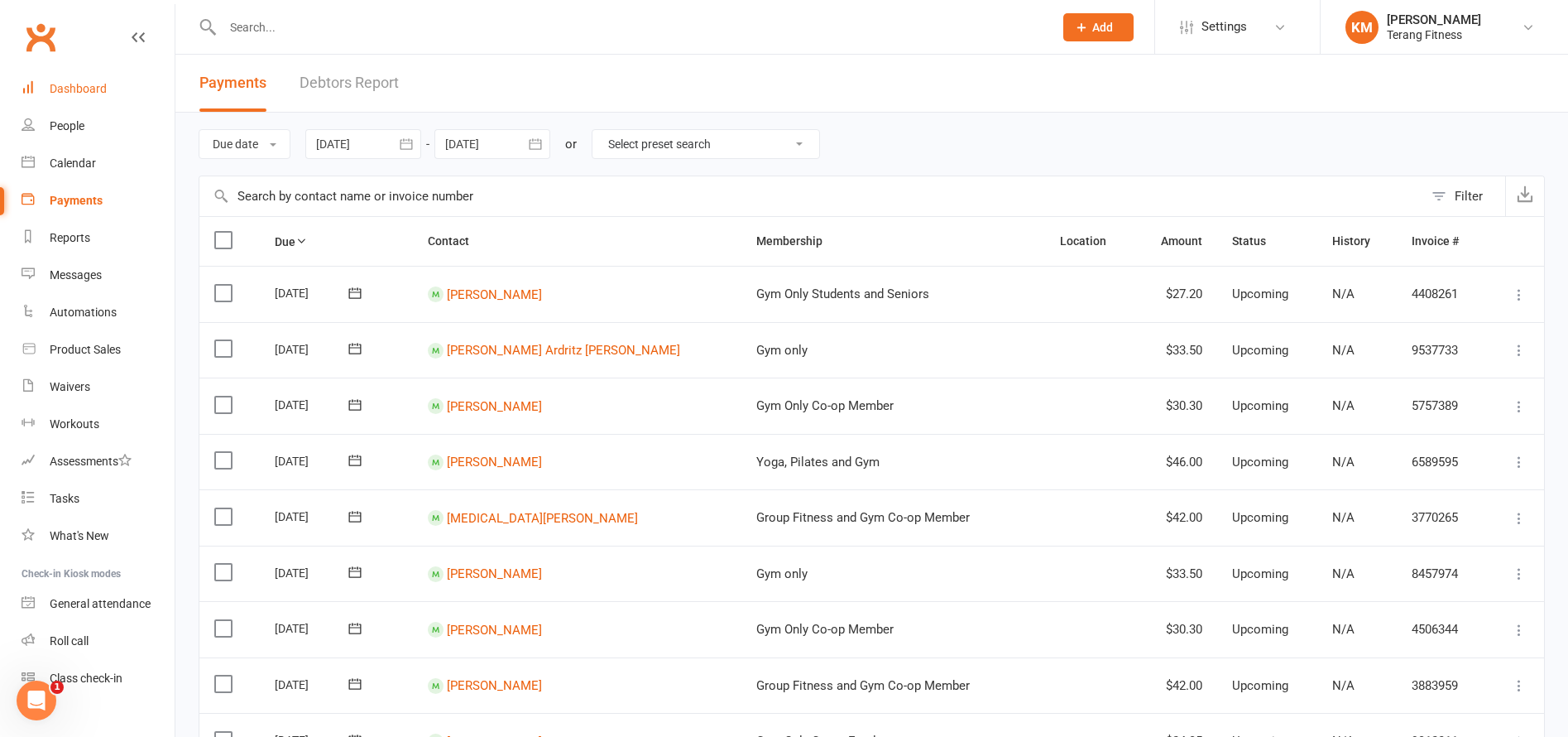
click at [51, 79] on link "Dashboard" at bounding box center [98, 89] width 153 height 37
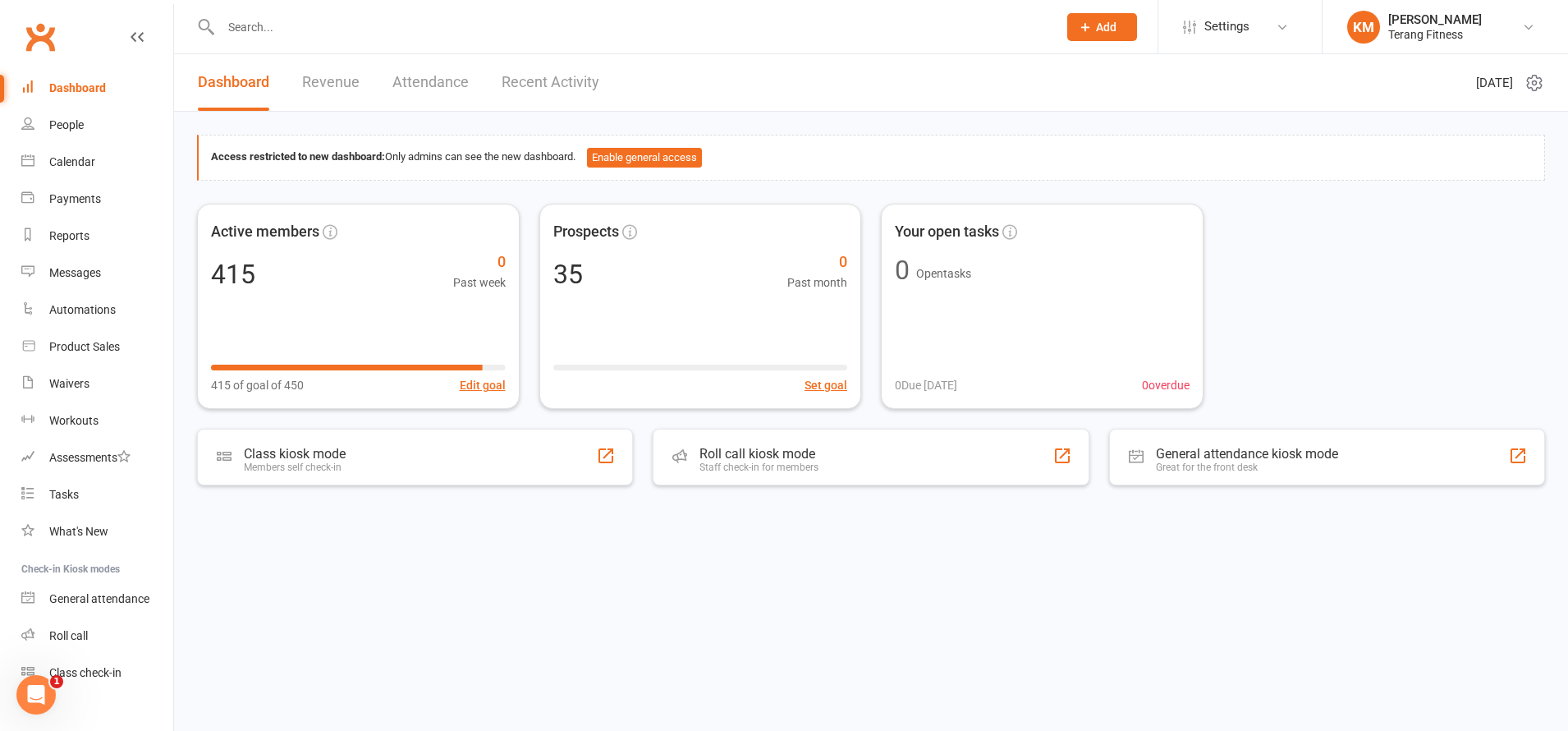
click at [336, 12] on div at bounding box center [621, 27] width 849 height 53
click at [250, 32] on input "text" at bounding box center [631, 27] width 830 height 23
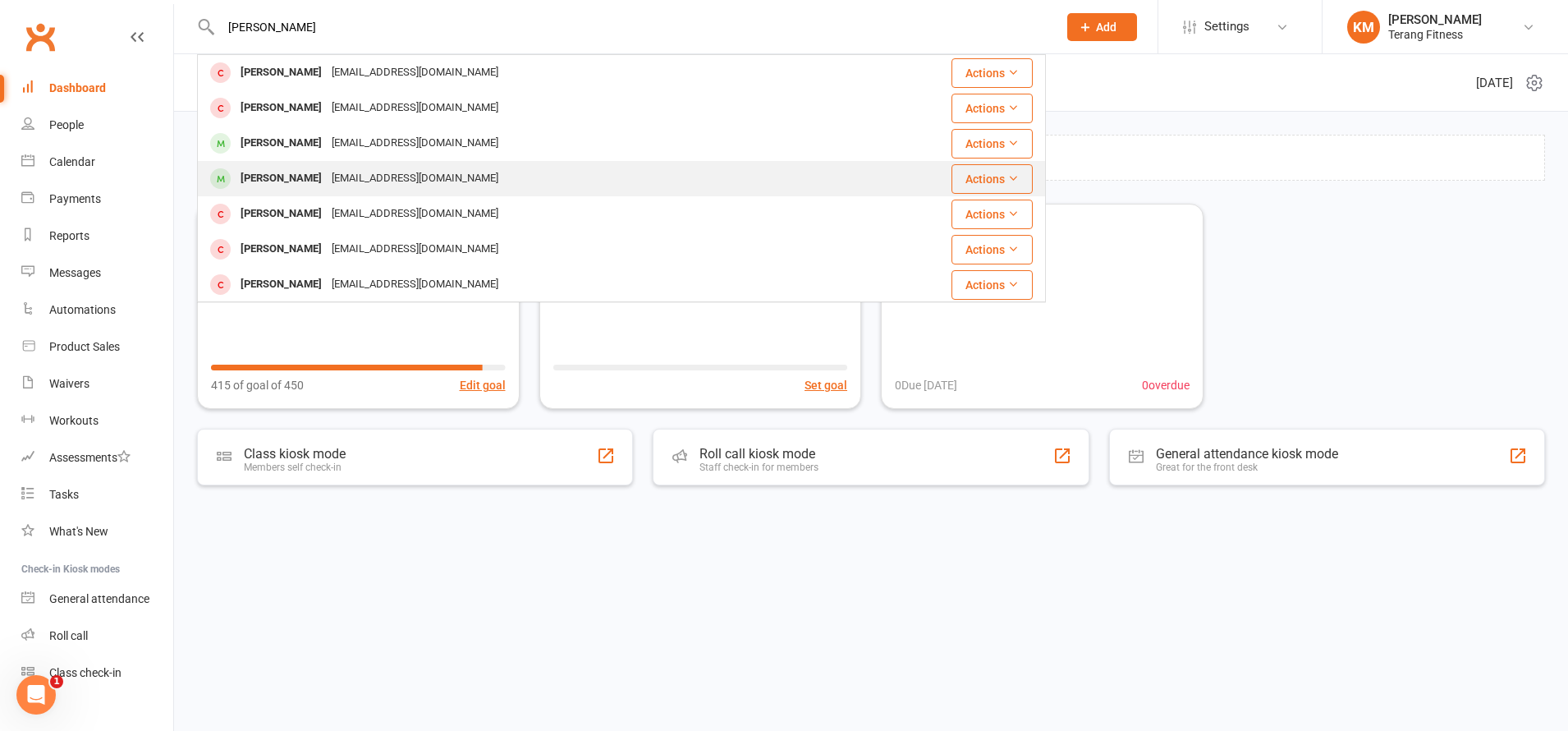
type input "[PERSON_NAME]"
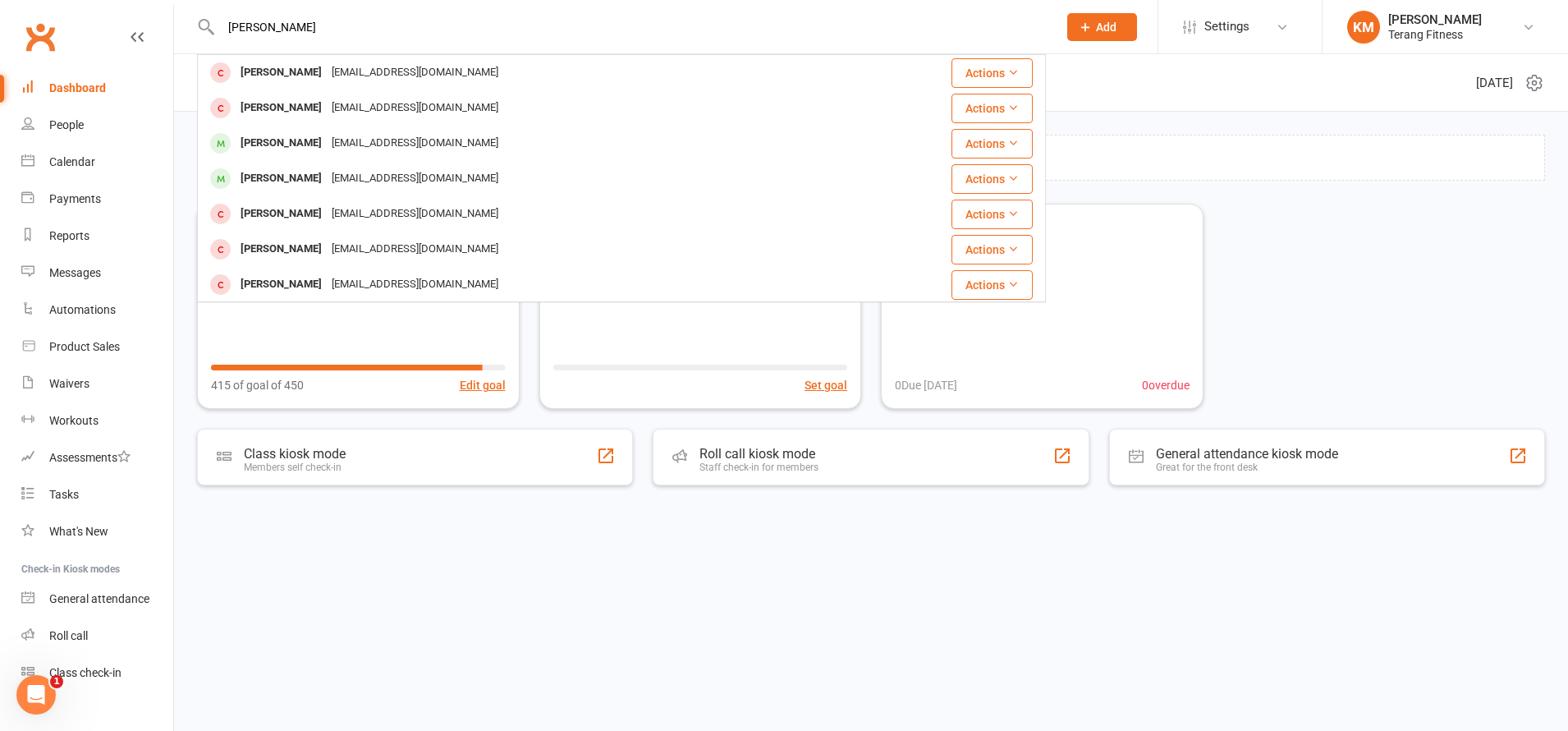
drag, startPoint x: 281, startPoint y: 186, endPoint x: 272, endPoint y: 183, distance: 9.5
click at [279, 184] on div "[PERSON_NAME]" at bounding box center [281, 178] width 91 height 24
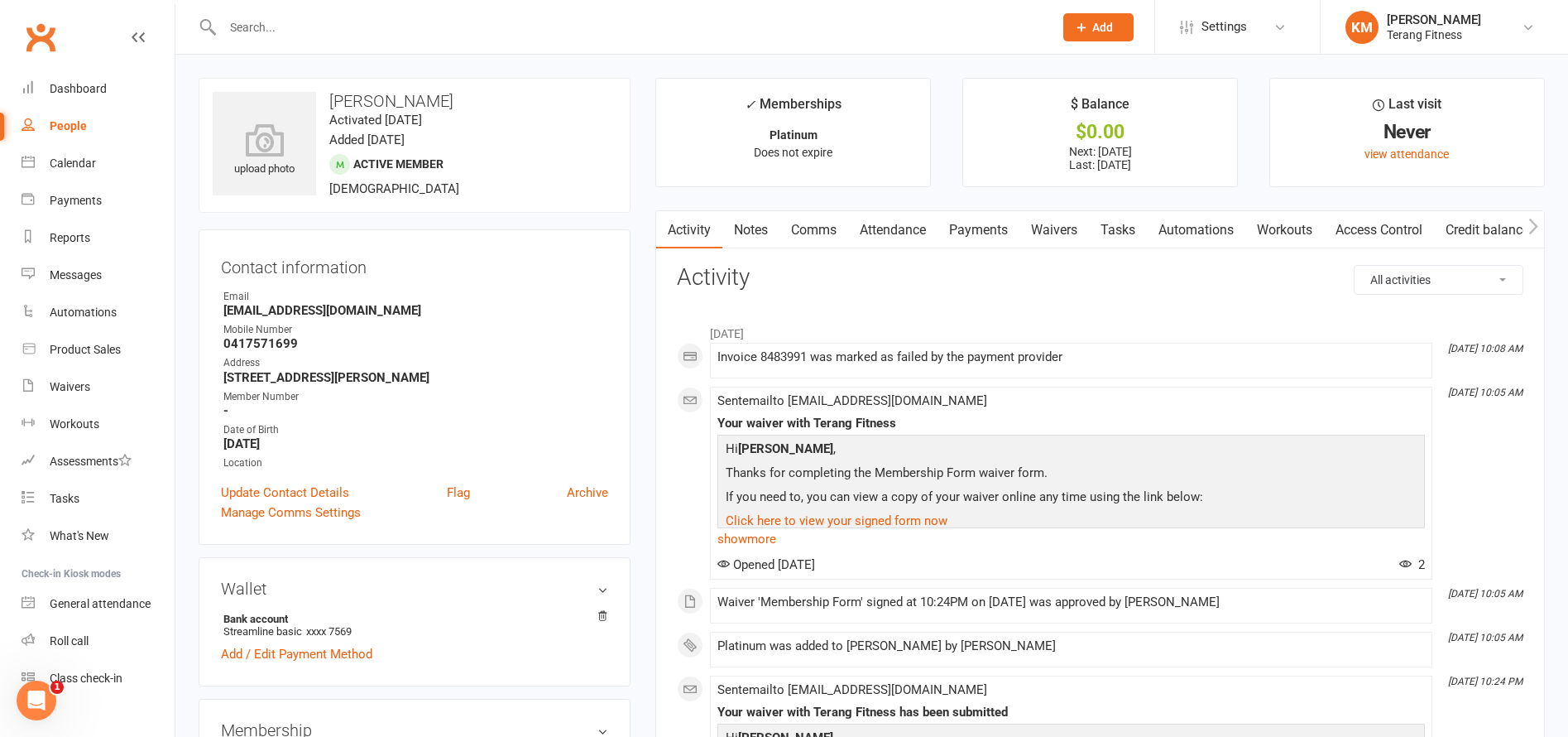
click at [981, 226] on link "Payments" at bounding box center [978, 230] width 82 height 38
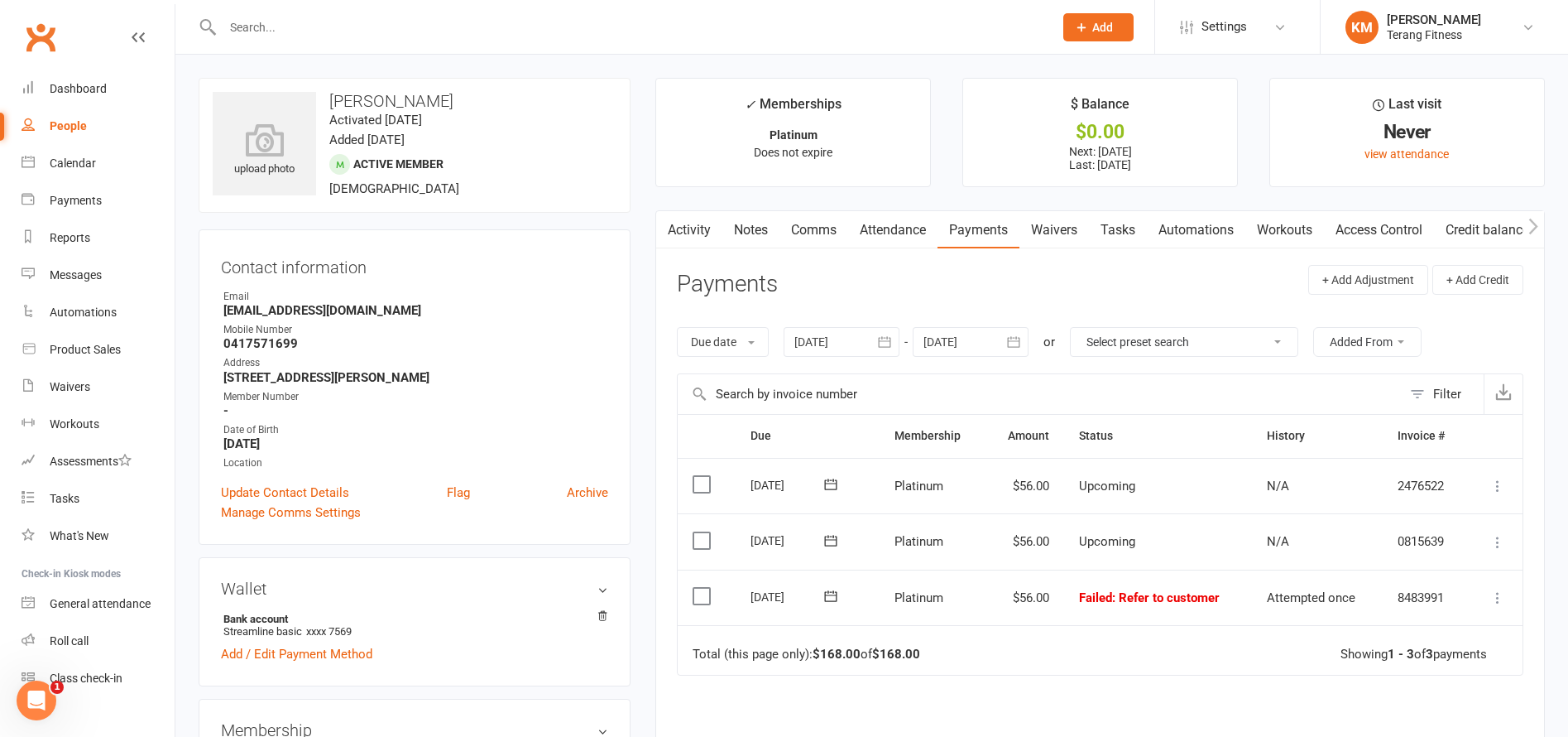
click at [1502, 599] on icon at bounding box center [1498, 598] width 17 height 17
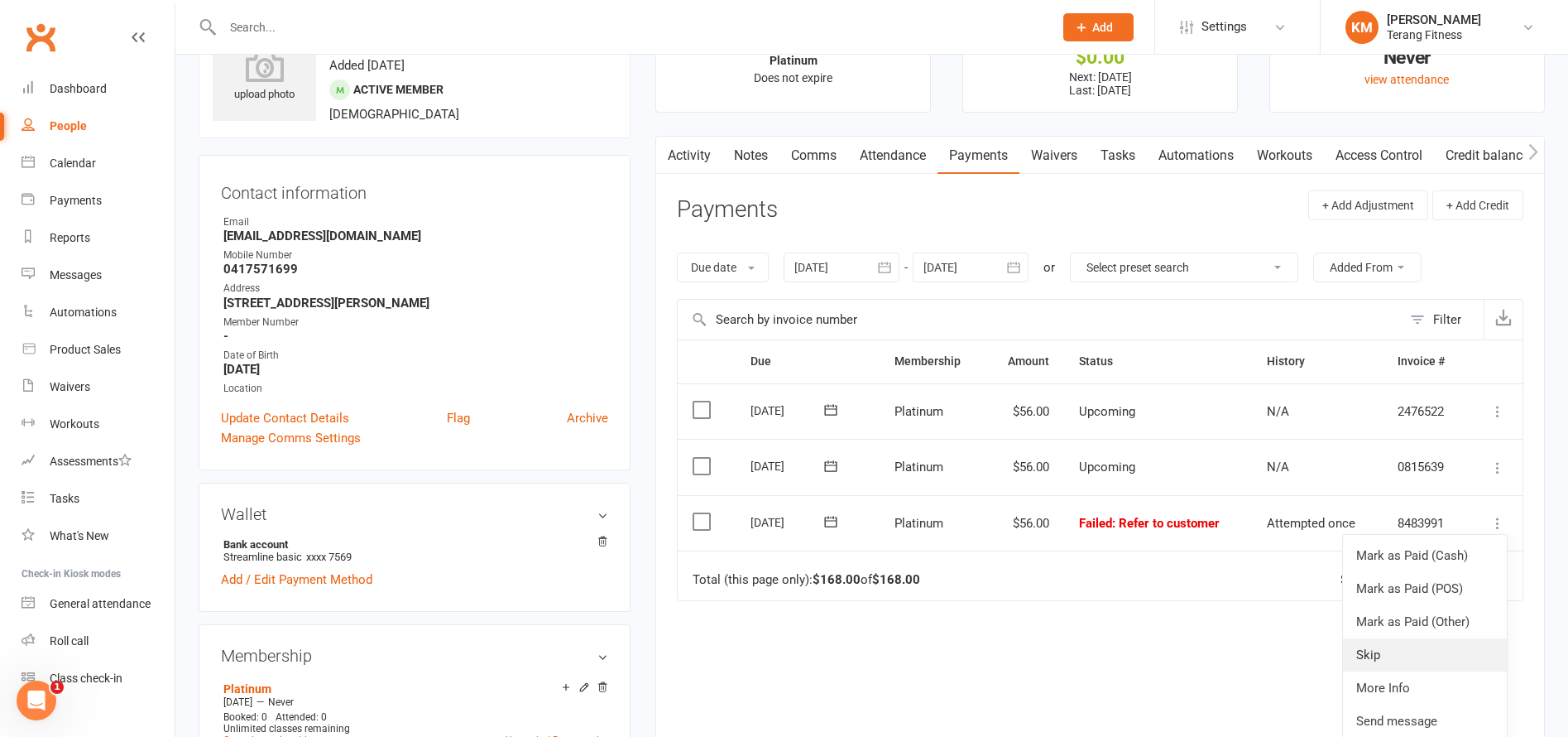
scroll to position [83, 0]
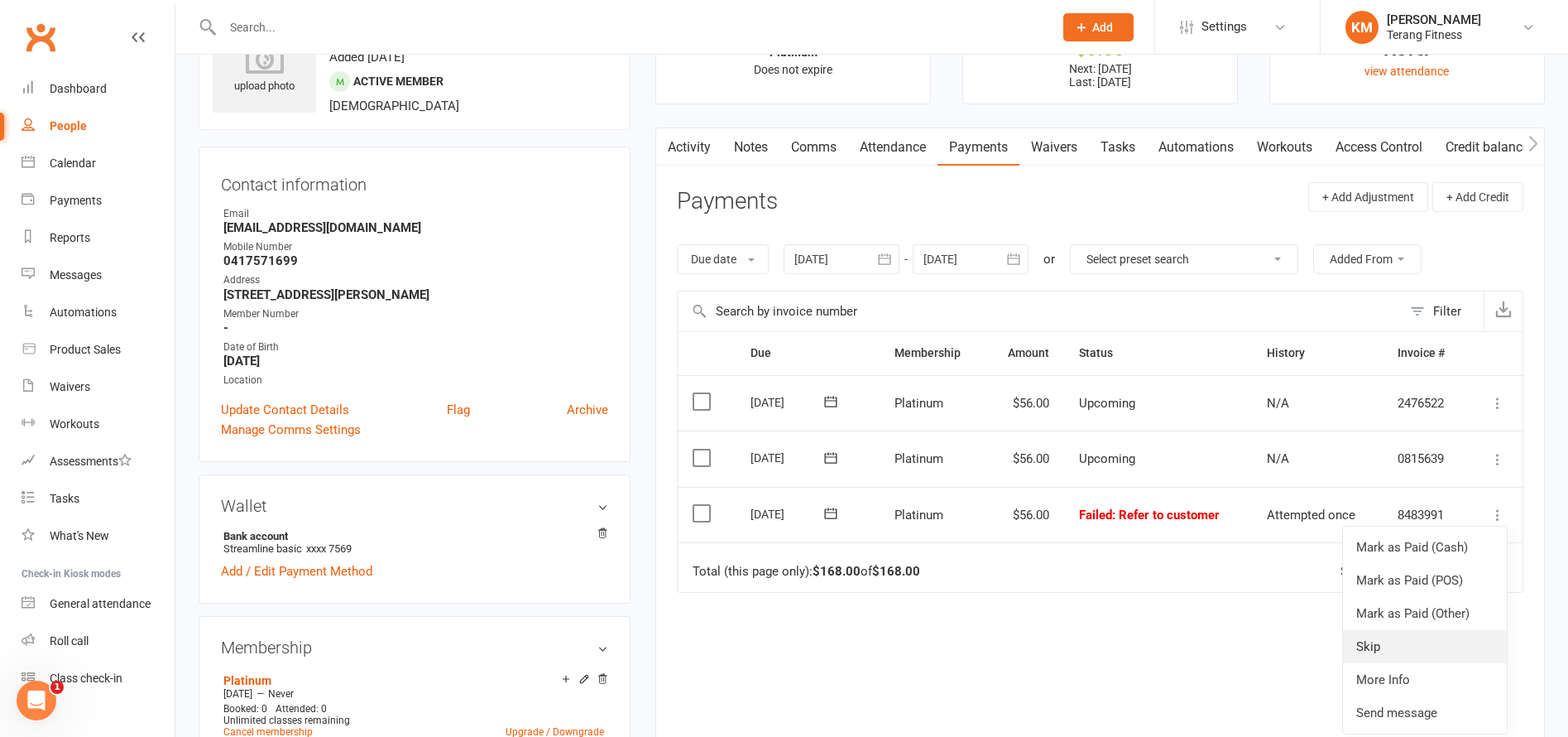
click at [1397, 637] on link "Skip" at bounding box center [1425, 646] width 164 height 33
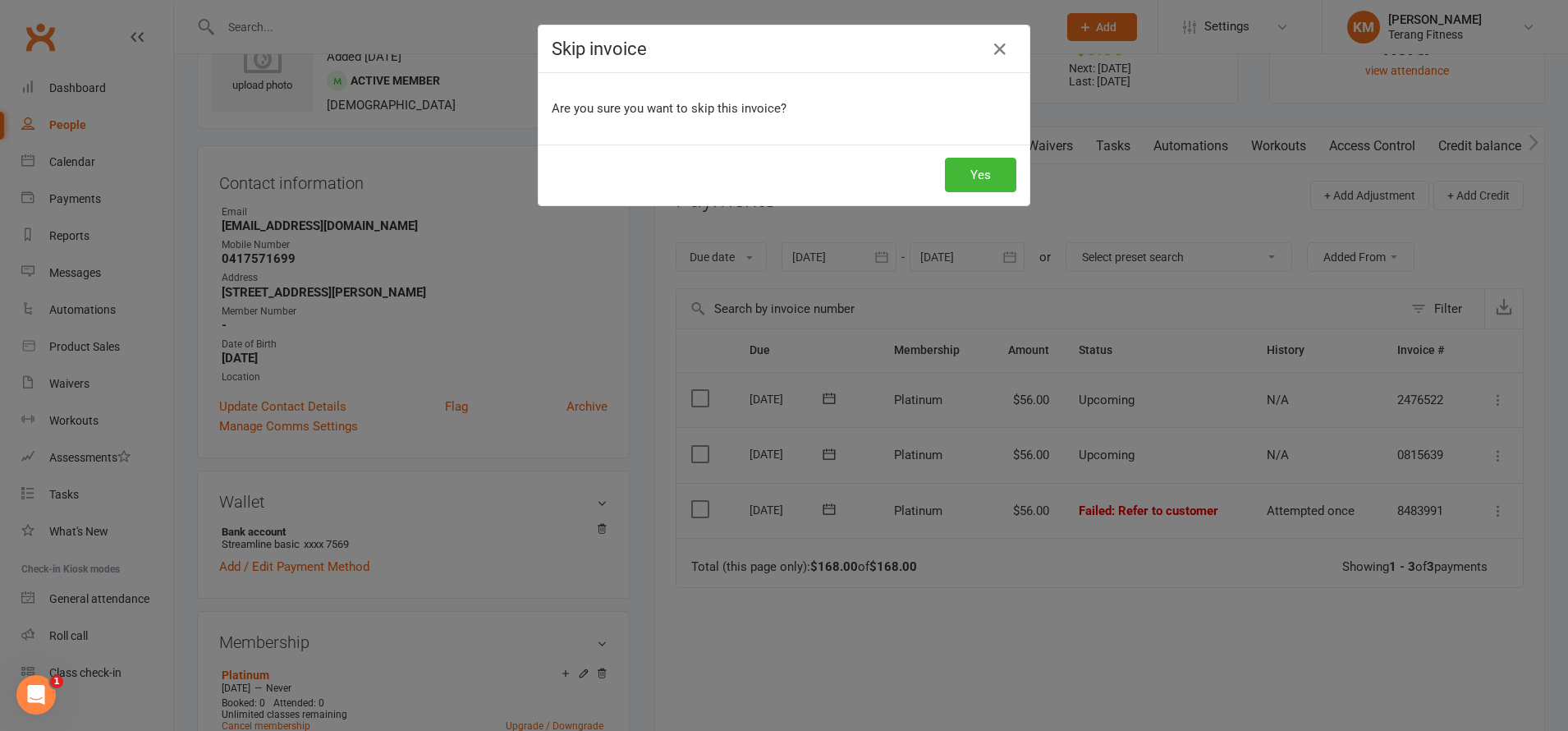
click at [973, 142] on div "Are you sure you want to skip this invoice?" at bounding box center [784, 109] width 491 height 72
click at [987, 167] on button "Yes" at bounding box center [980, 174] width 72 height 35
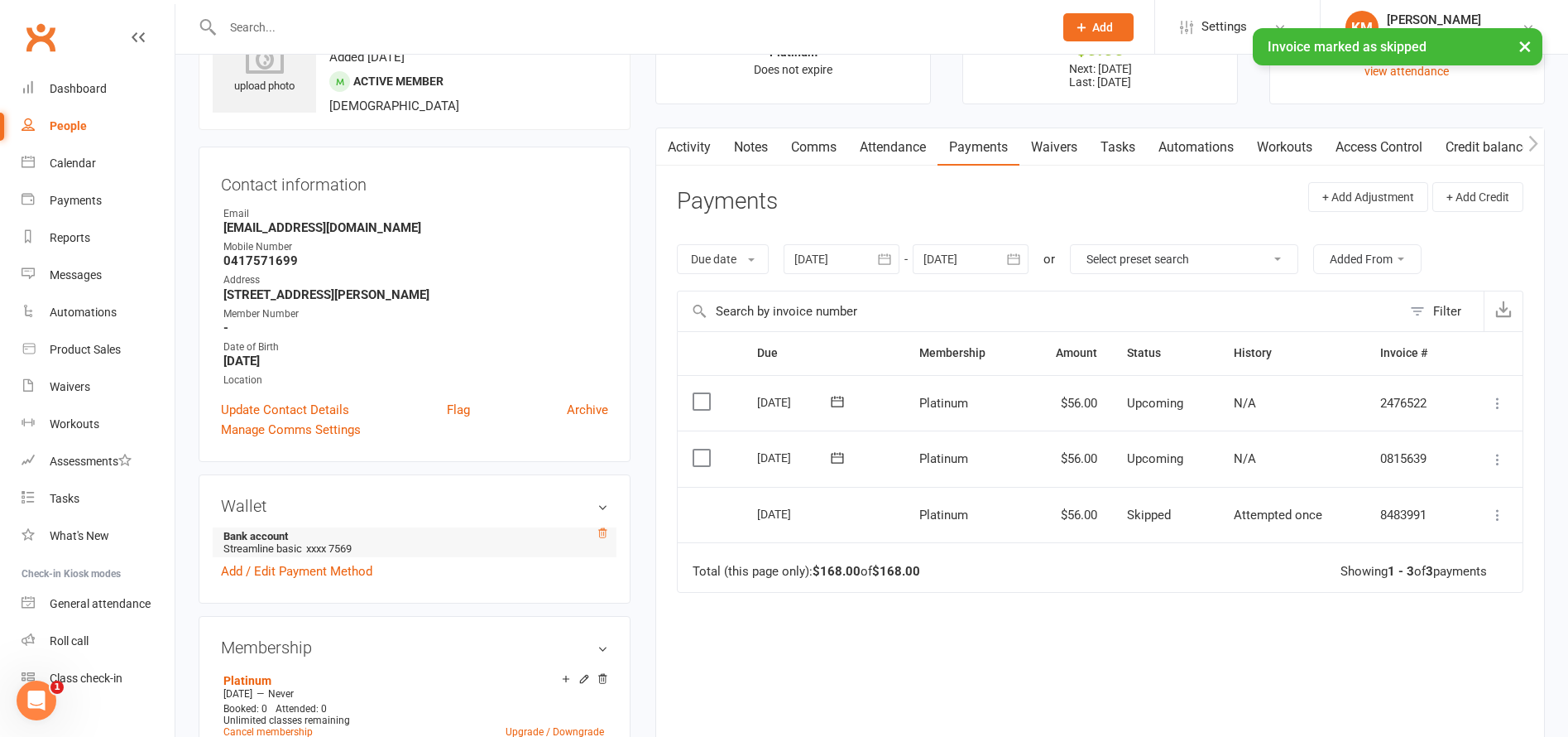
click at [607, 535] on icon at bounding box center [602, 533] width 12 height 12
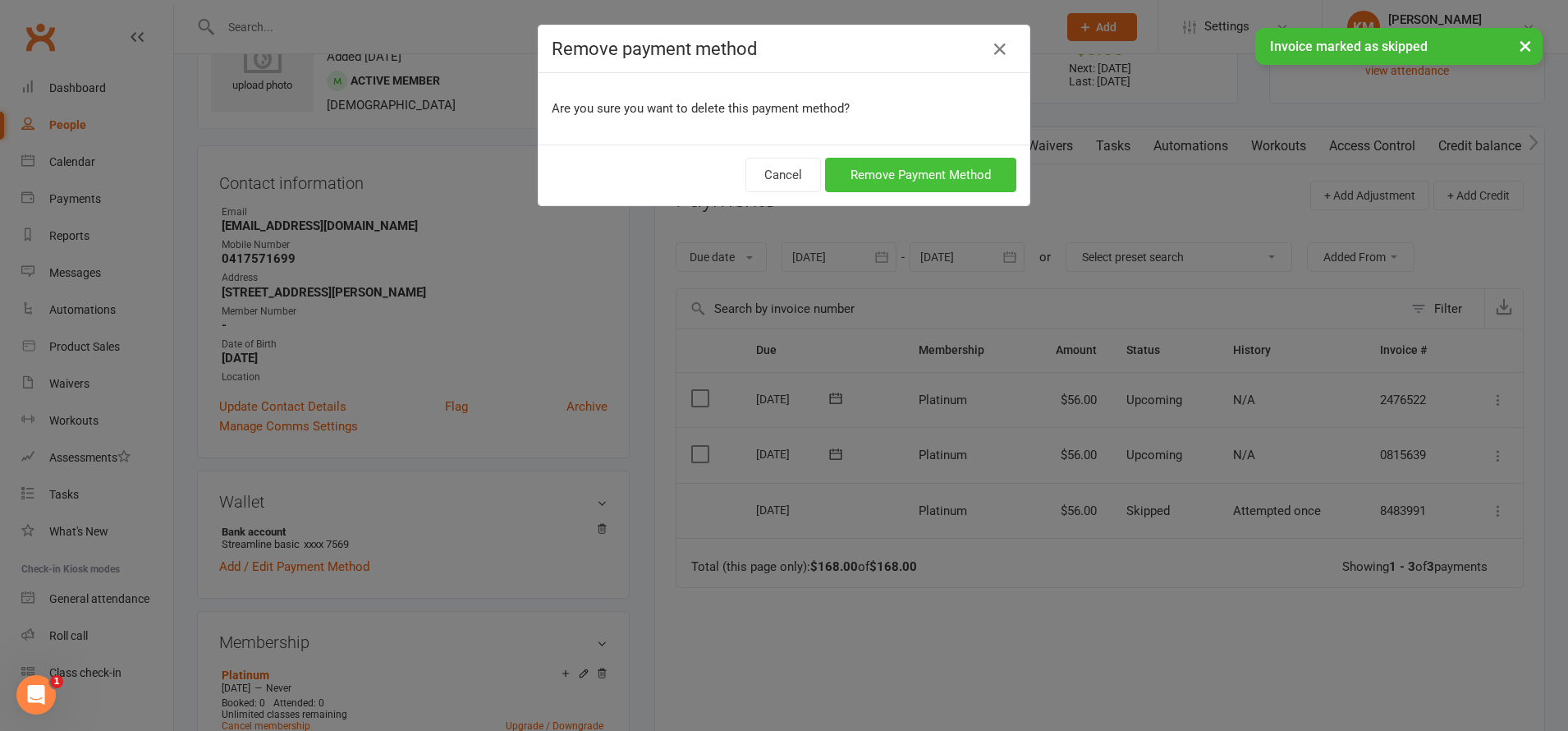
click at [871, 158] on button "Remove Payment Method" at bounding box center [920, 174] width 191 height 35
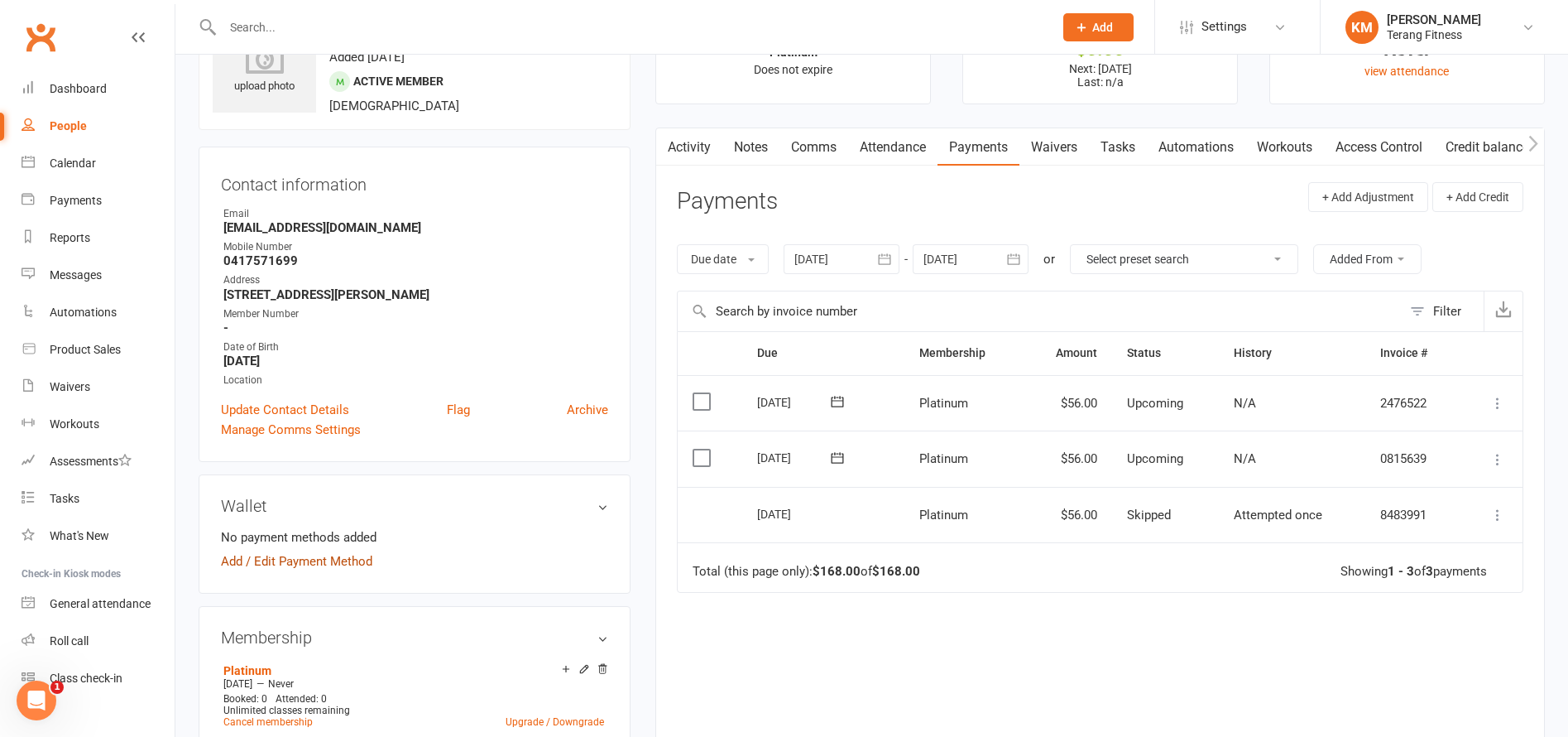
click at [303, 558] on link "Add / Edit Payment Method" at bounding box center [297, 561] width 152 height 20
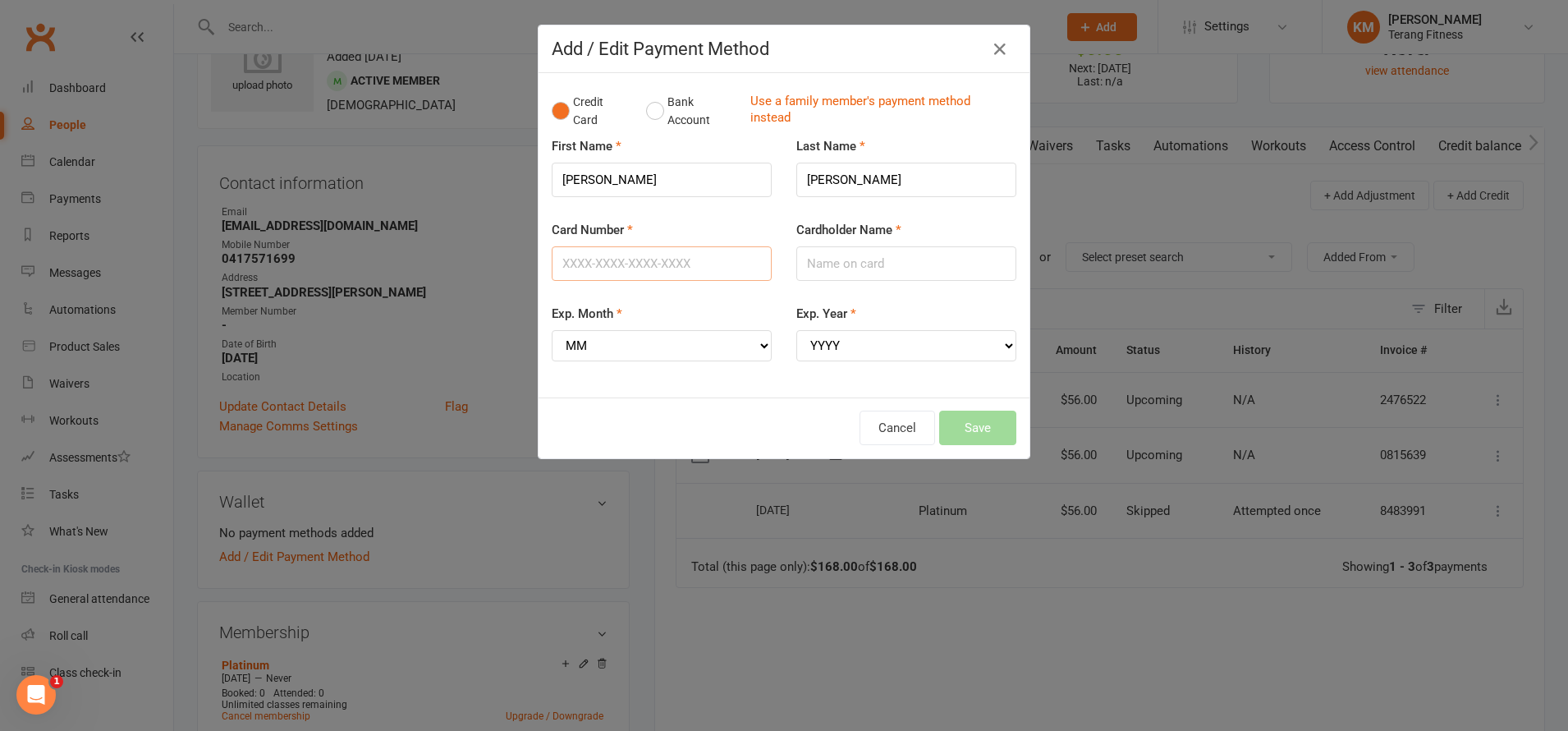
click at [603, 270] on input "Card Number" at bounding box center [661, 263] width 220 height 35
click at [649, 109] on button "Bank Account" at bounding box center [691, 111] width 91 height 50
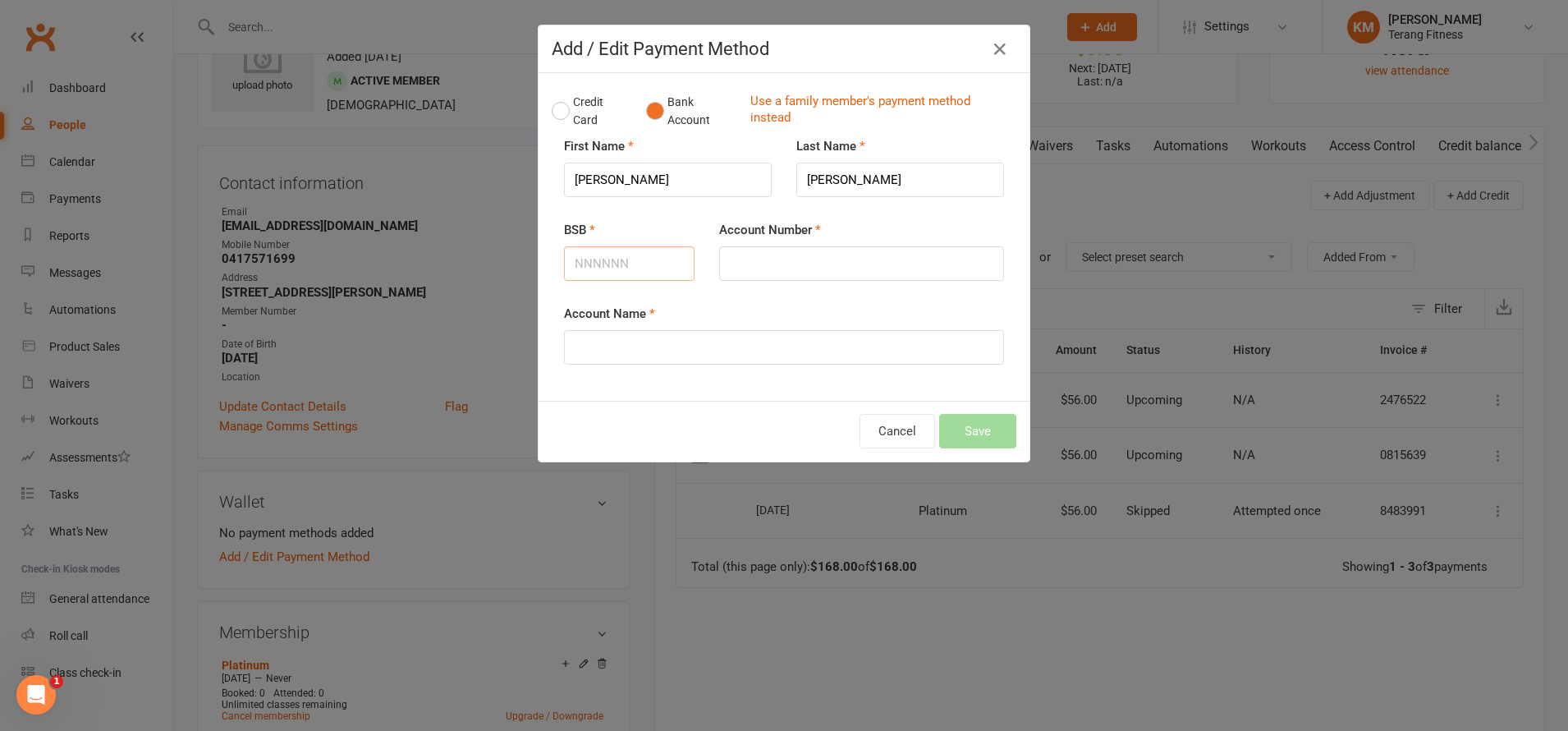
click at [579, 265] on input "BSB" at bounding box center [629, 263] width 131 height 35
type input "063756"
click at [735, 266] on input "Account Number" at bounding box center [862, 263] width 285 height 35
type input "756100064395"
click at [653, 343] on input "Account Name" at bounding box center [783, 347] width 440 height 35
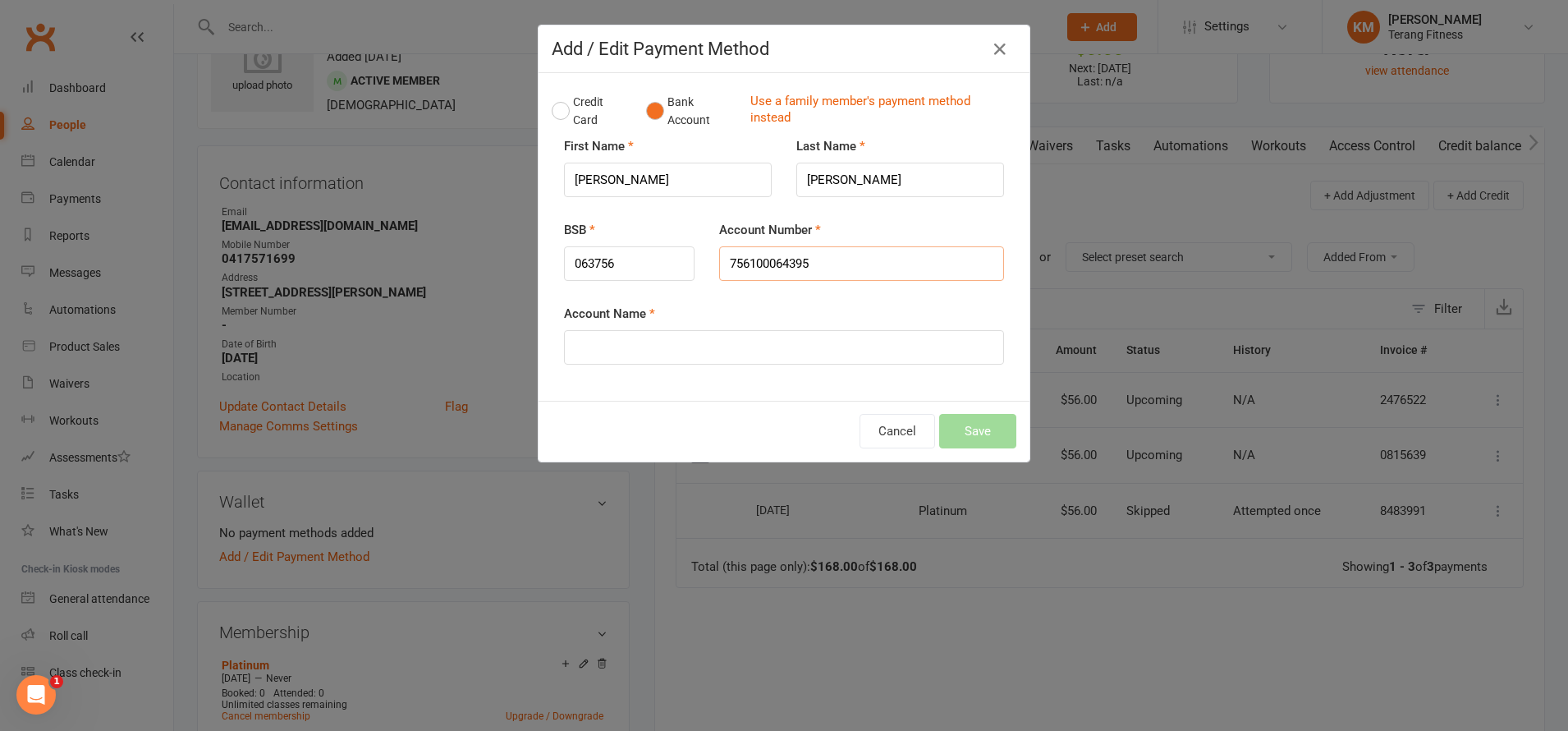
drag, startPoint x: 826, startPoint y: 266, endPoint x: 688, endPoint y: 266, distance: 138.0
click at [688, 136] on div "BSB 063756 Account Number 756100064395" at bounding box center [783, 136] width 465 height 0
type input "10064395"
click at [585, 362] on input "Account Name" at bounding box center [783, 347] width 440 height 35
type input "[PERSON_NAME]"
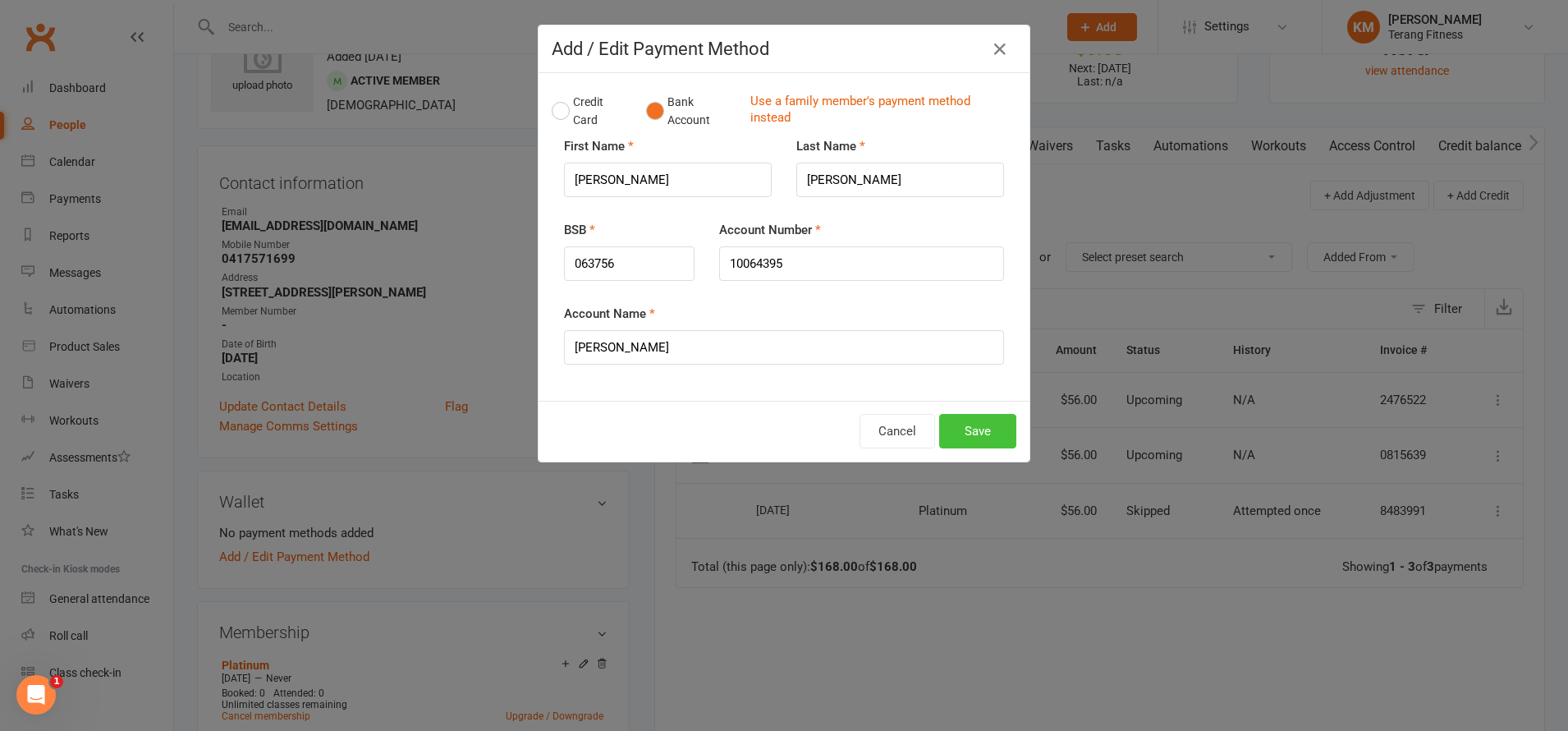
click at [950, 427] on button "Save" at bounding box center [977, 431] width 77 height 35
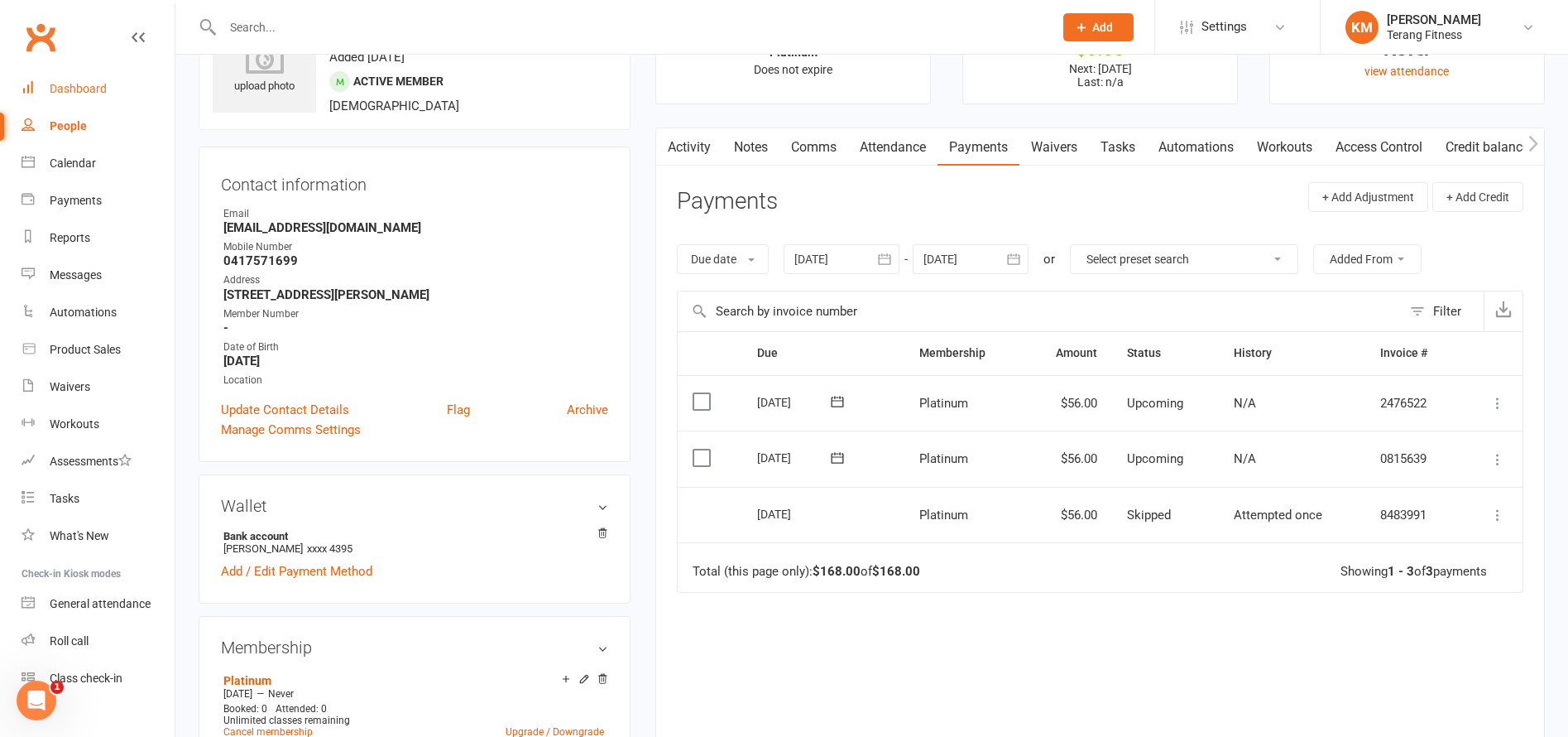
click at [98, 89] on div "Dashboard" at bounding box center [78, 88] width 57 height 13
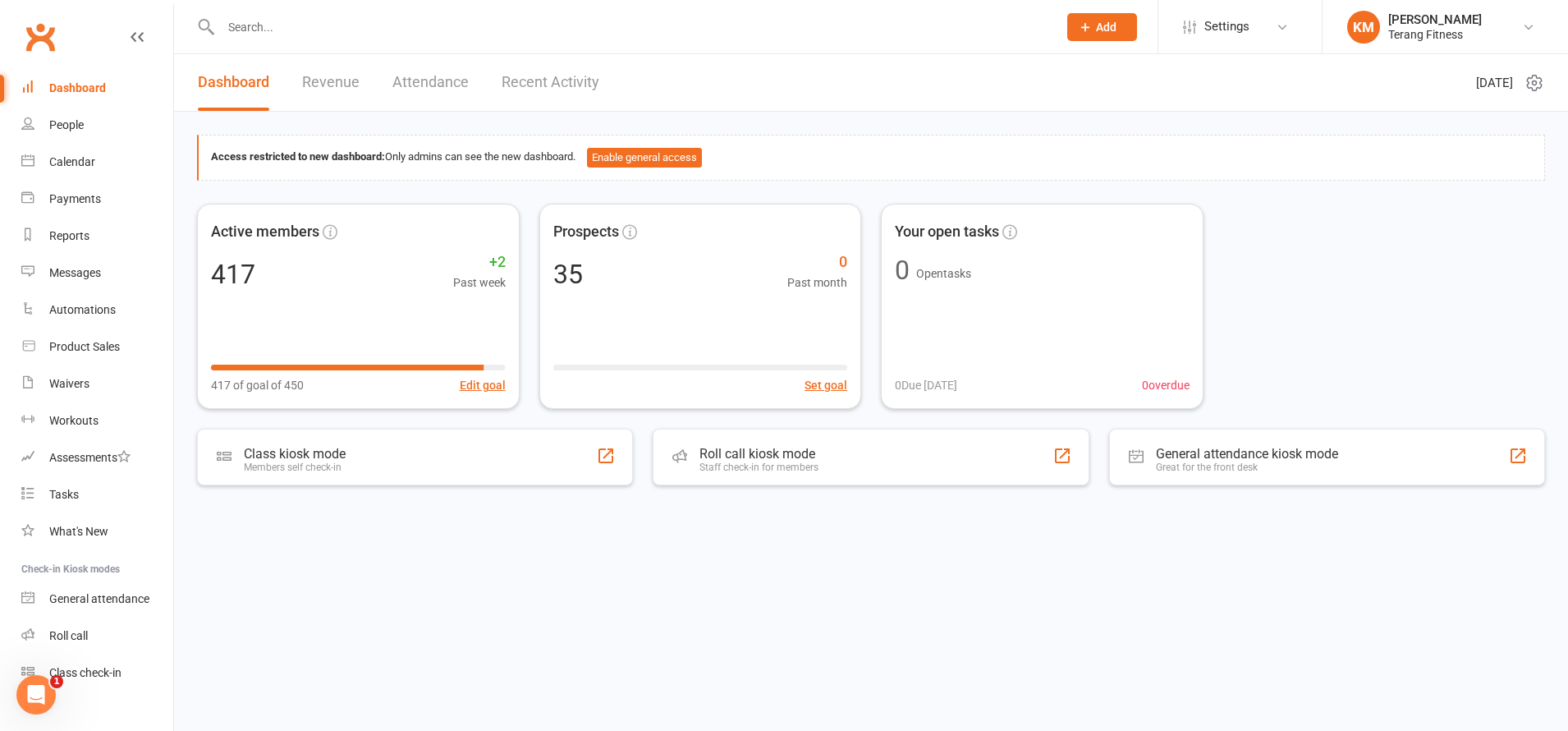
click at [247, 28] on input "text" at bounding box center [631, 27] width 830 height 23
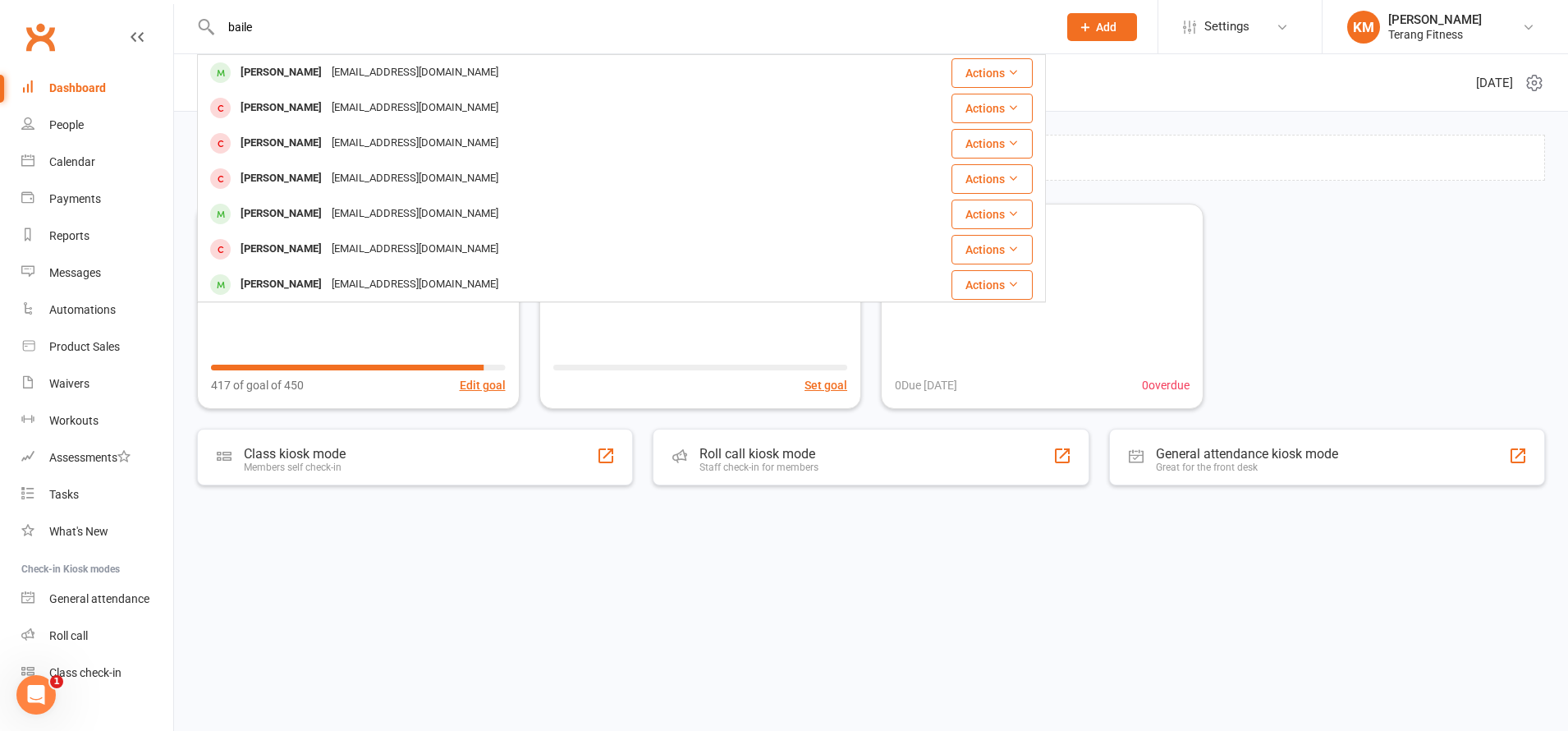
click at [302, 34] on input "baile" at bounding box center [631, 27] width 830 height 23
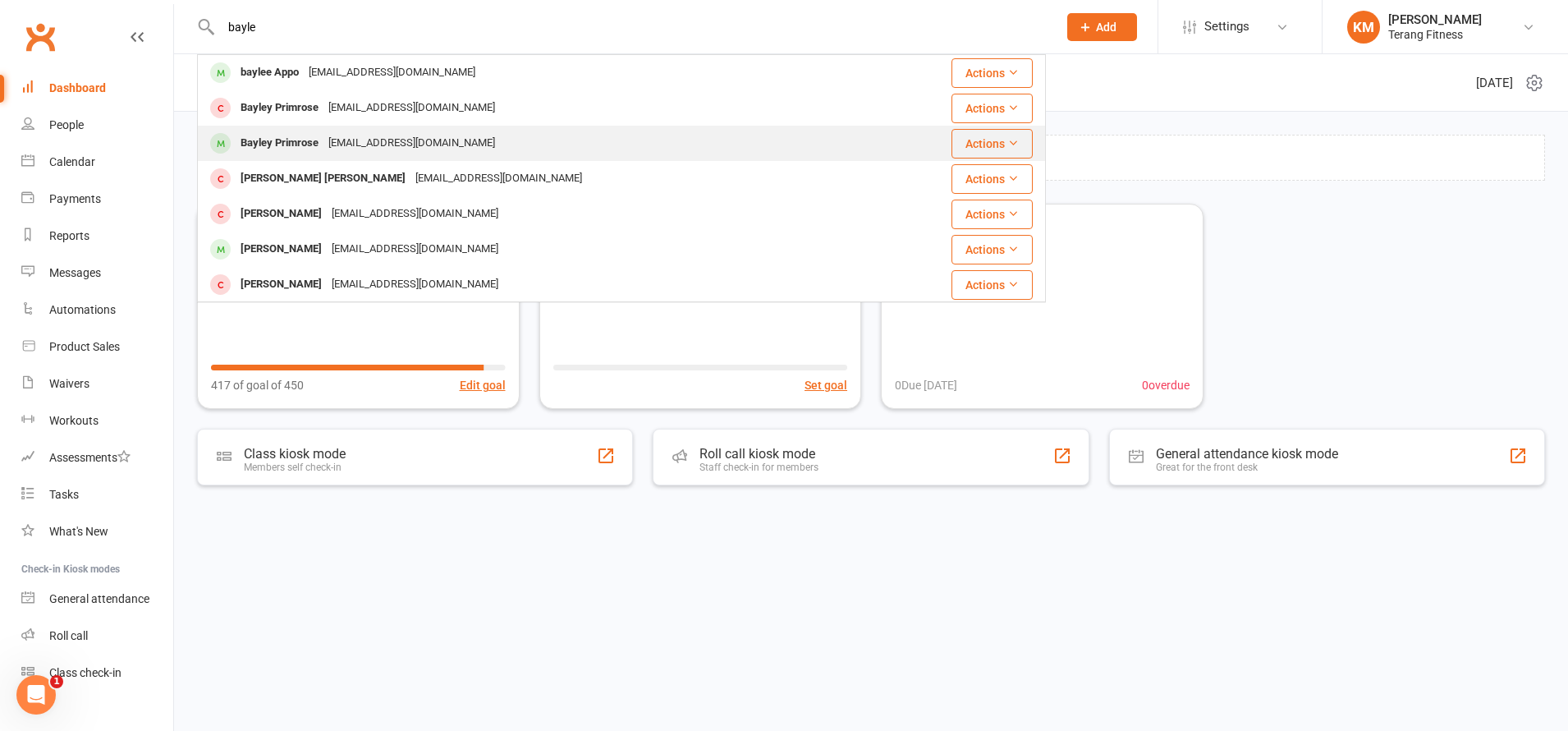
type input "bayle"
click at [319, 142] on div "Bayley Primrose" at bounding box center [279, 142] width 88 height 24
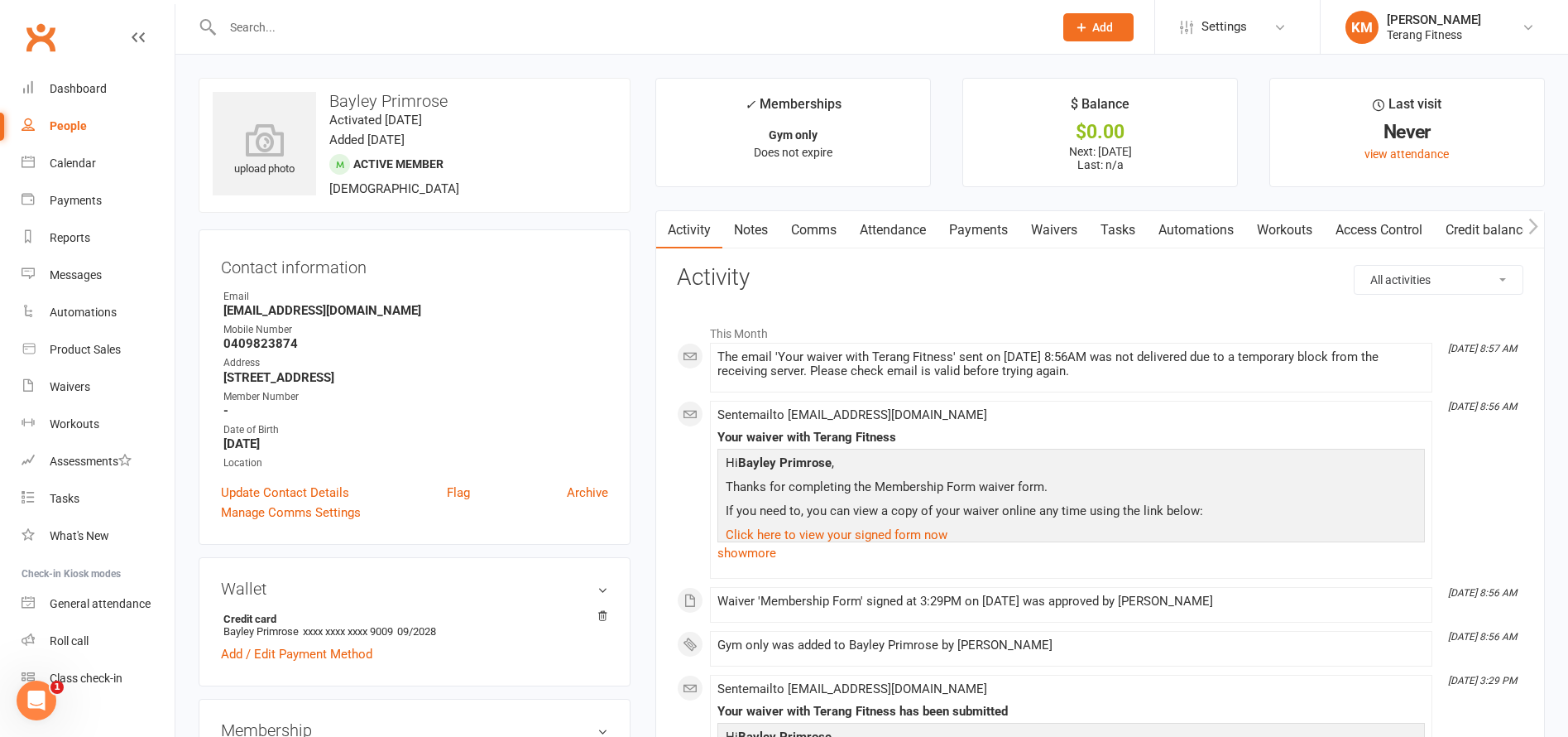
click at [819, 227] on link "Comms" at bounding box center [813, 230] width 69 height 38
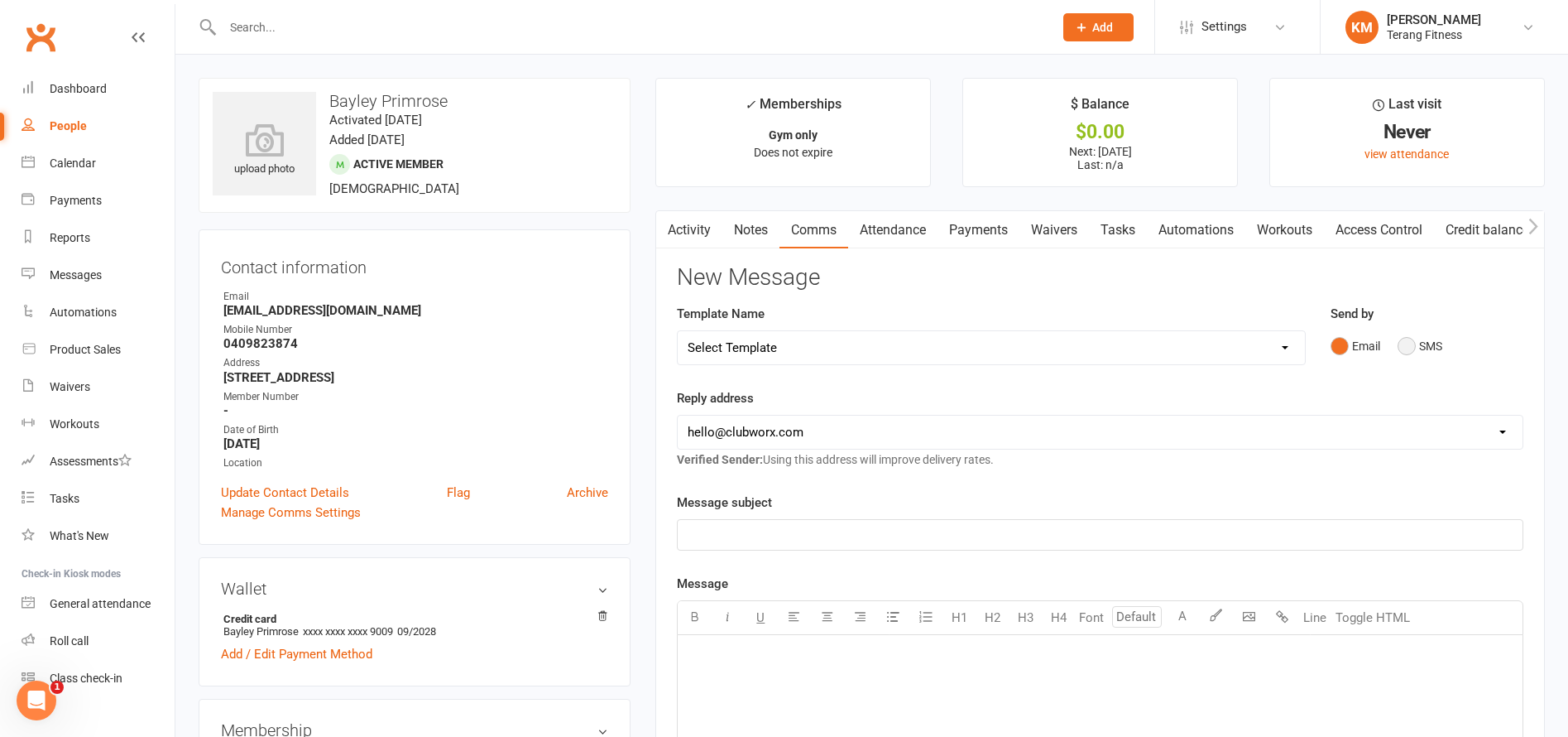
click at [1425, 355] on button "SMS" at bounding box center [1420, 345] width 45 height 31
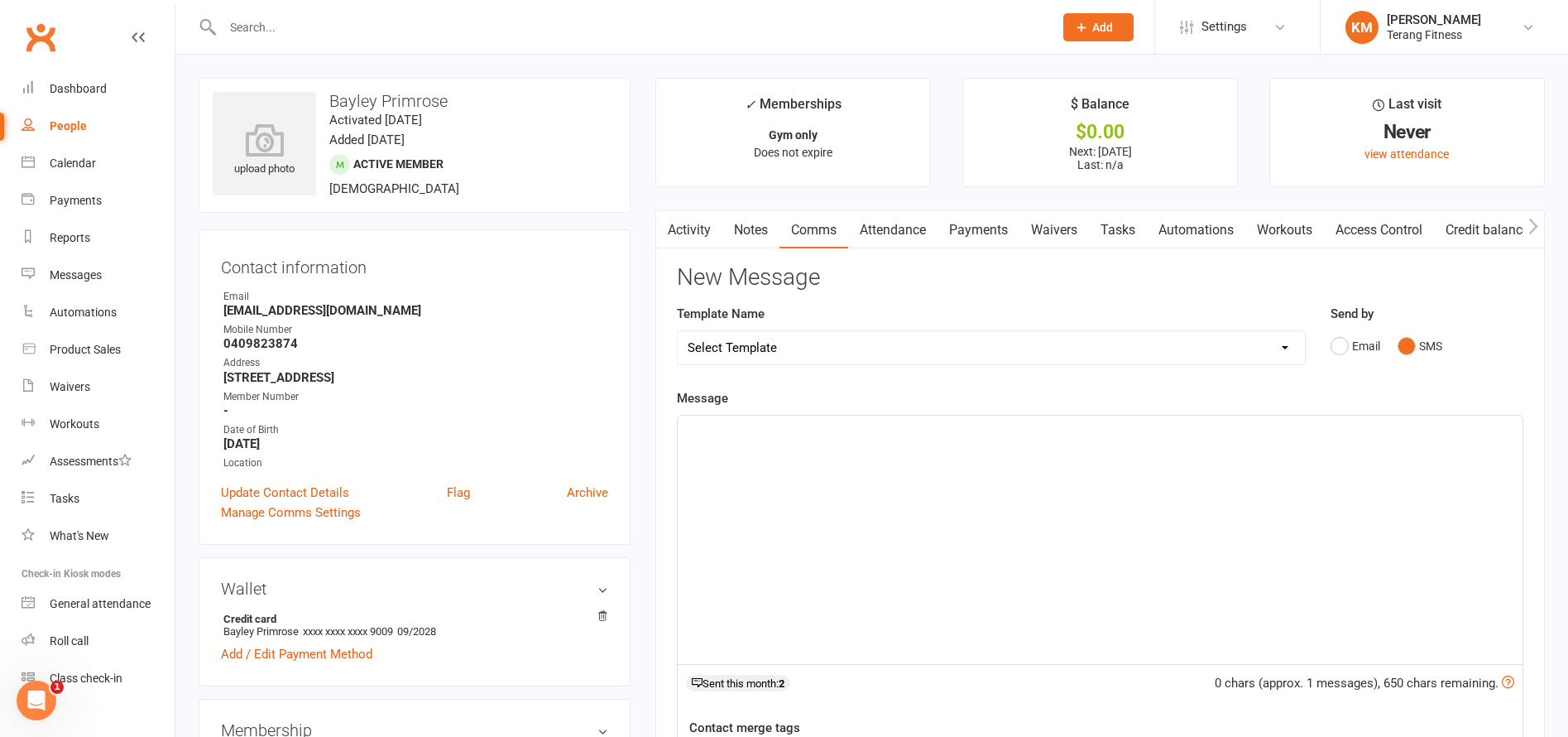
click at [939, 487] on div "﻿" at bounding box center [1100, 540] width 845 height 248
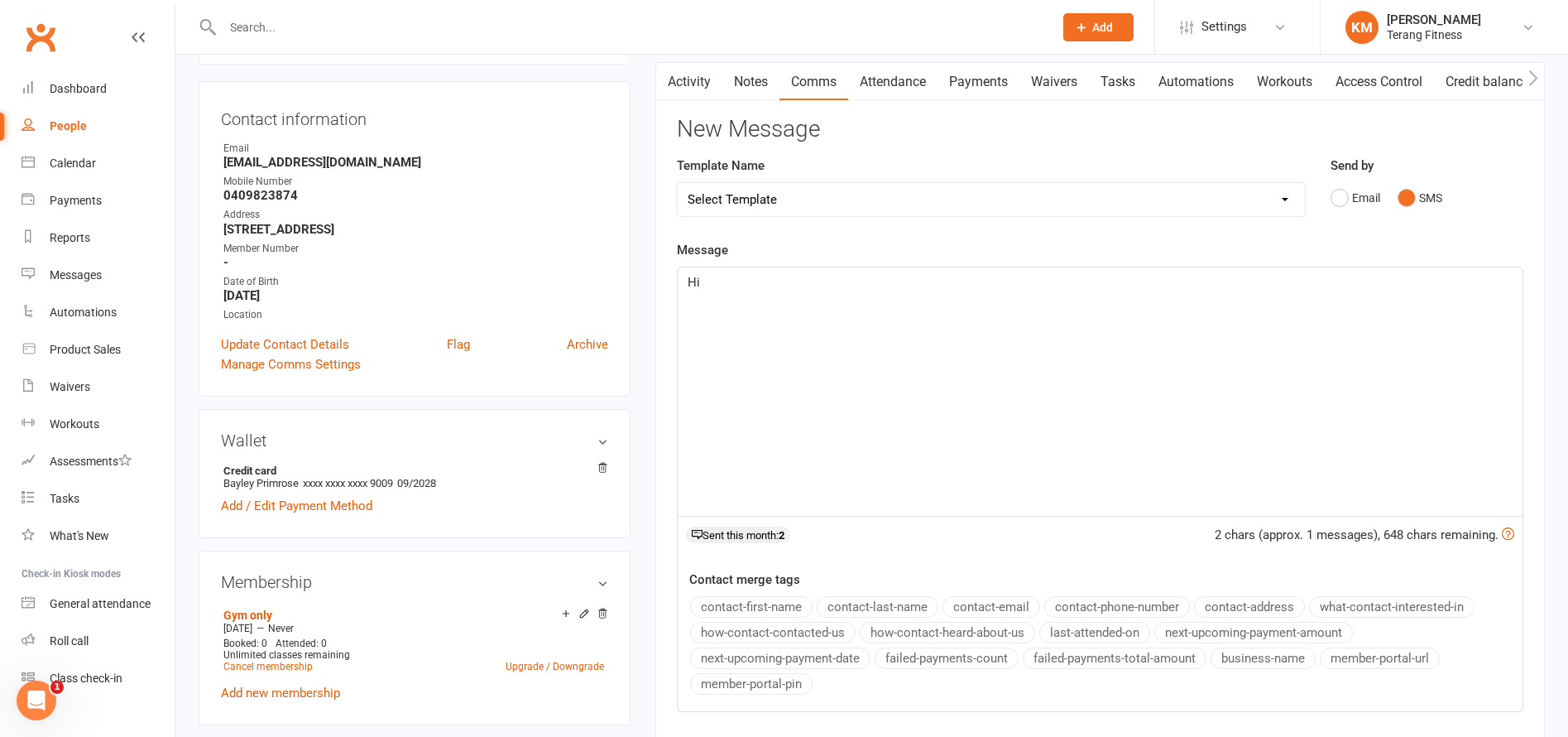
scroll to position [166, 0]
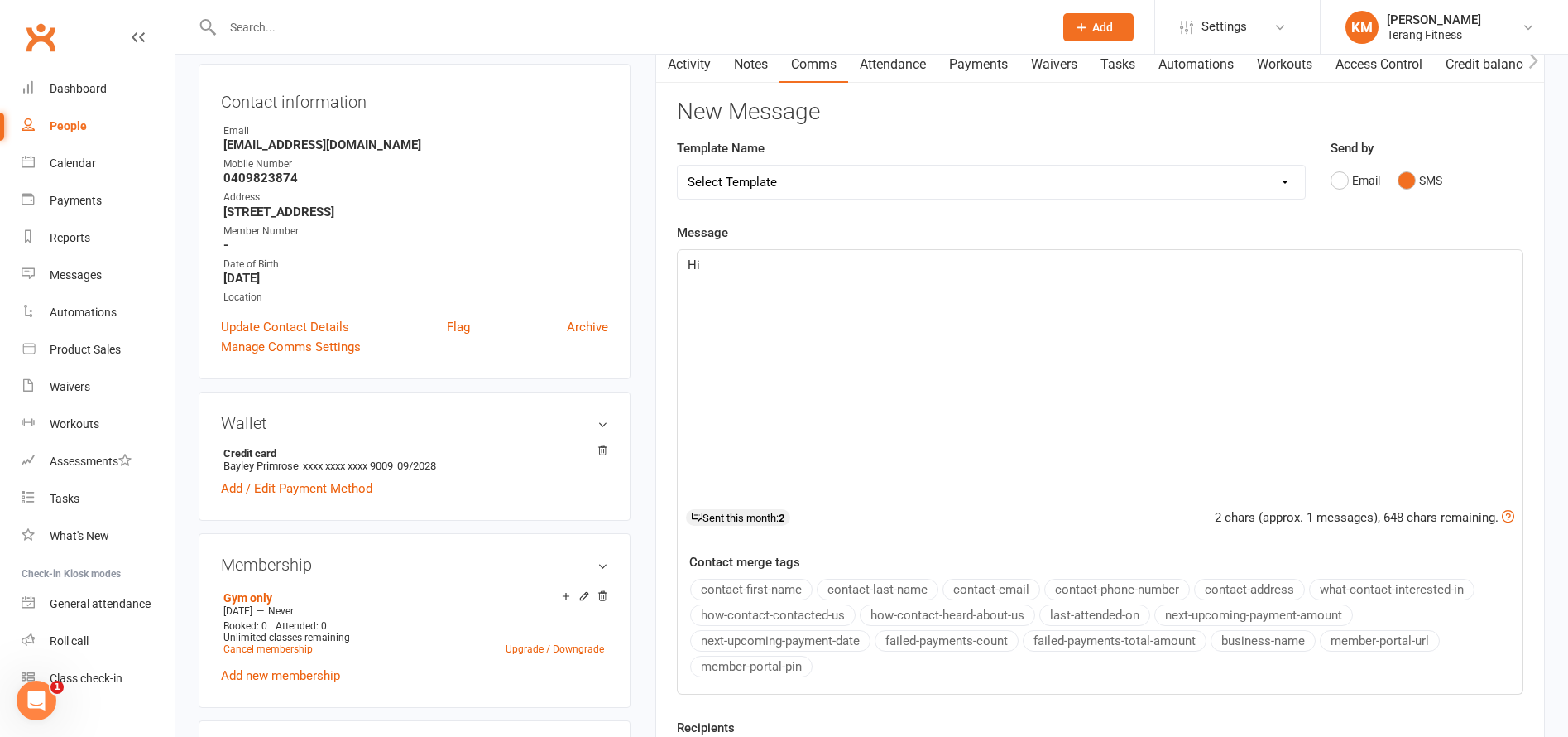
click at [762, 592] on button "contact-first-name" at bounding box center [751, 589] width 122 height 21
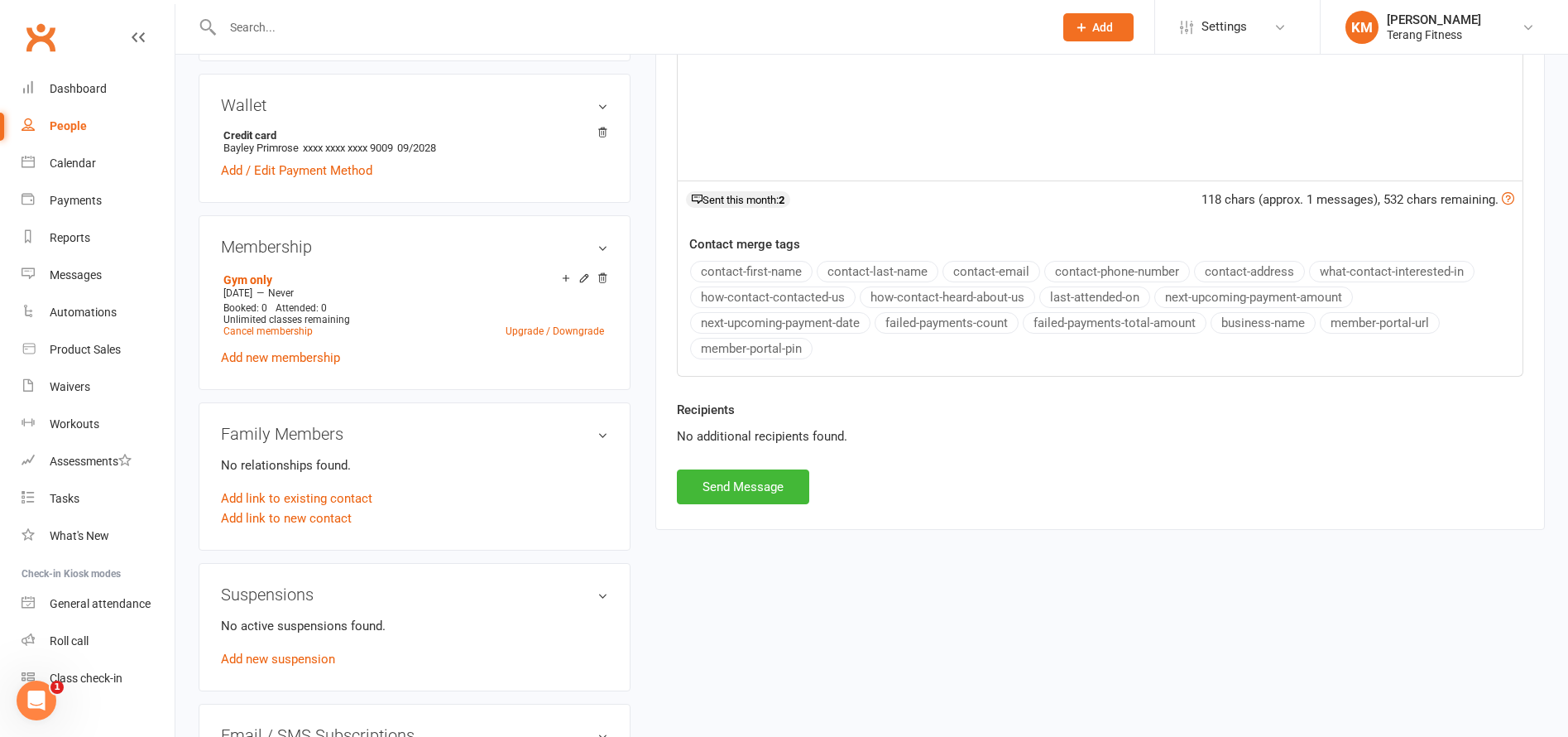
scroll to position [497, 0]
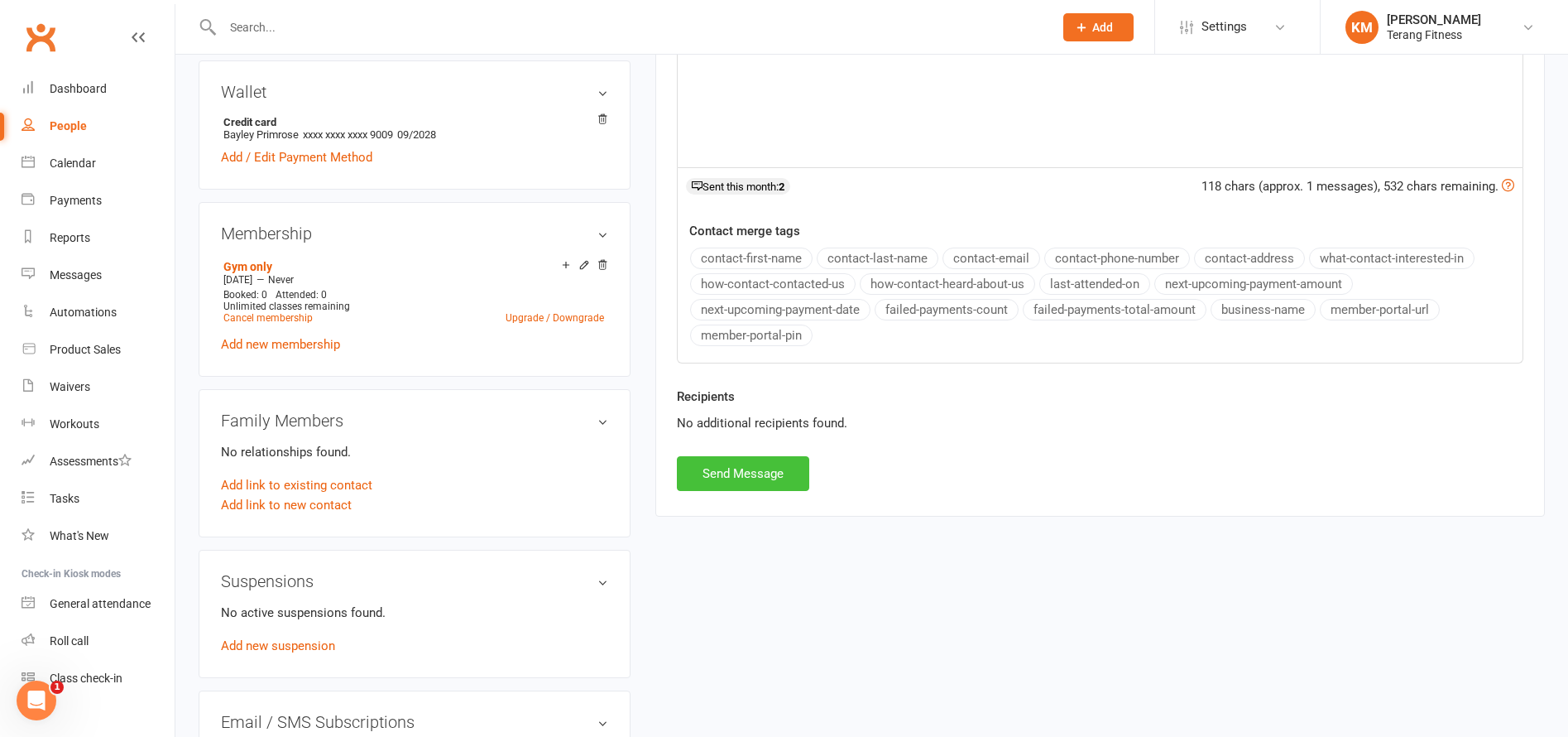
click at [760, 476] on button "Send Message" at bounding box center [743, 473] width 132 height 35
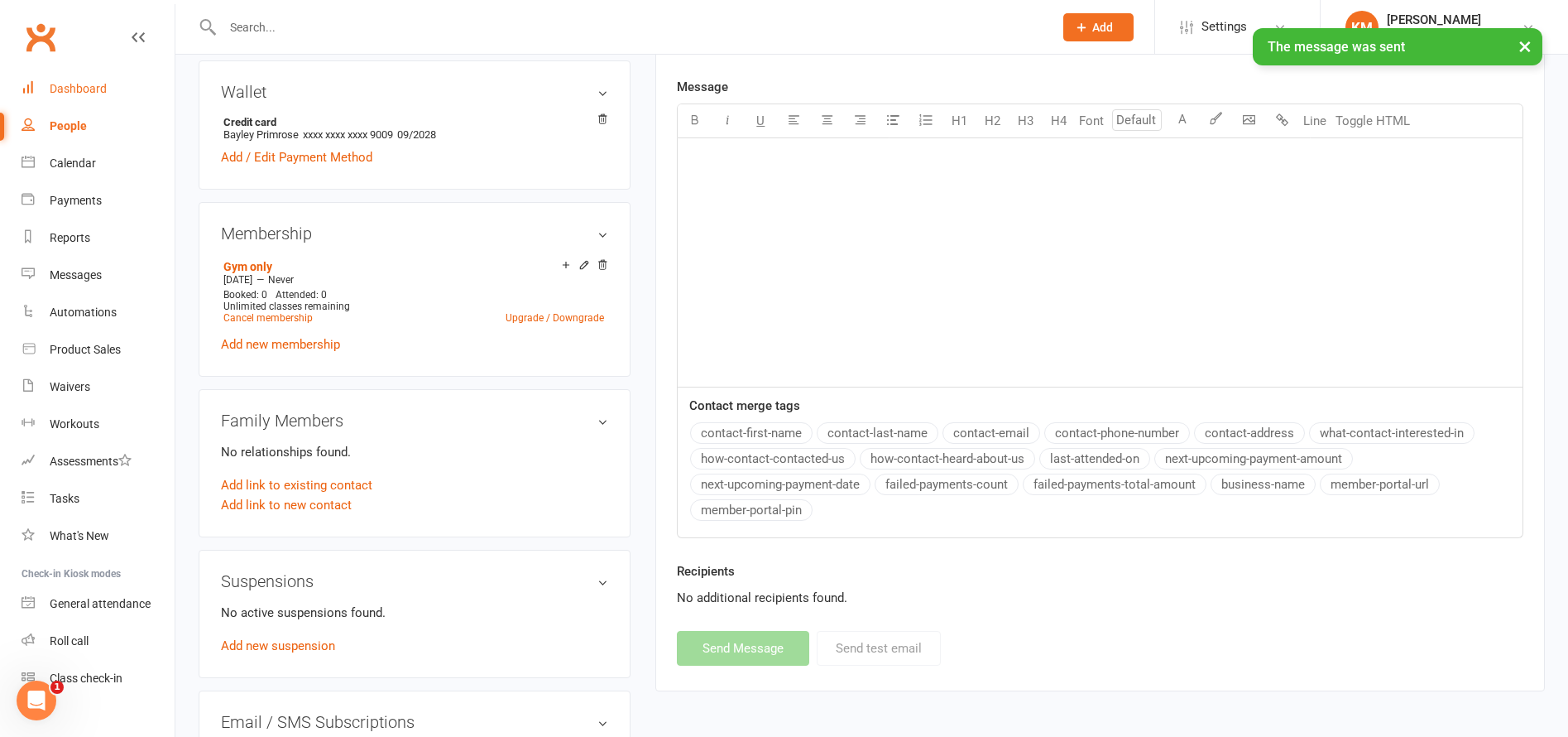
click at [86, 86] on div "Dashboard" at bounding box center [78, 88] width 57 height 13
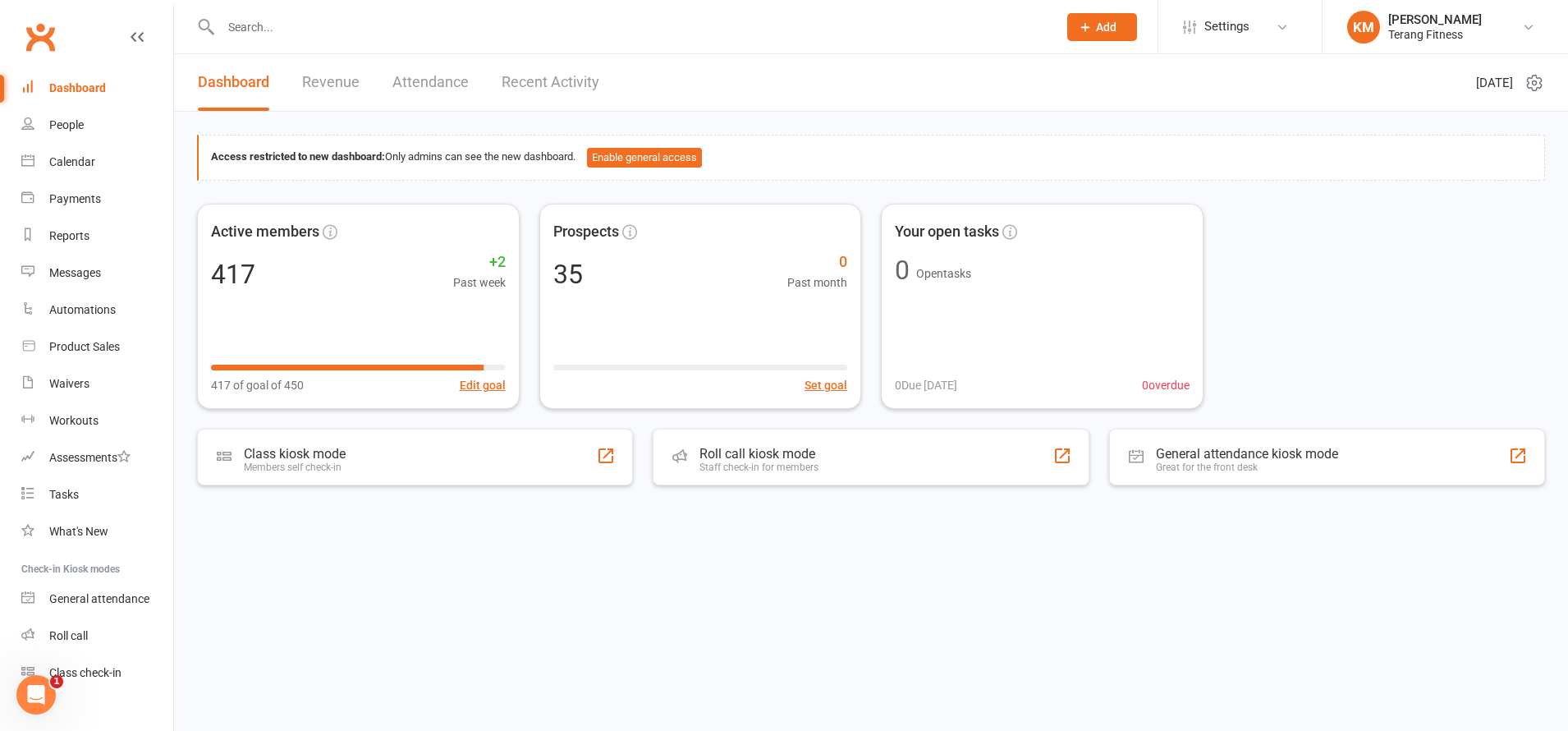
click at [79, 85] on div "Dashboard" at bounding box center [78, 88] width 57 height 13
click at [338, 33] on input "text" at bounding box center [631, 27] width 830 height 23
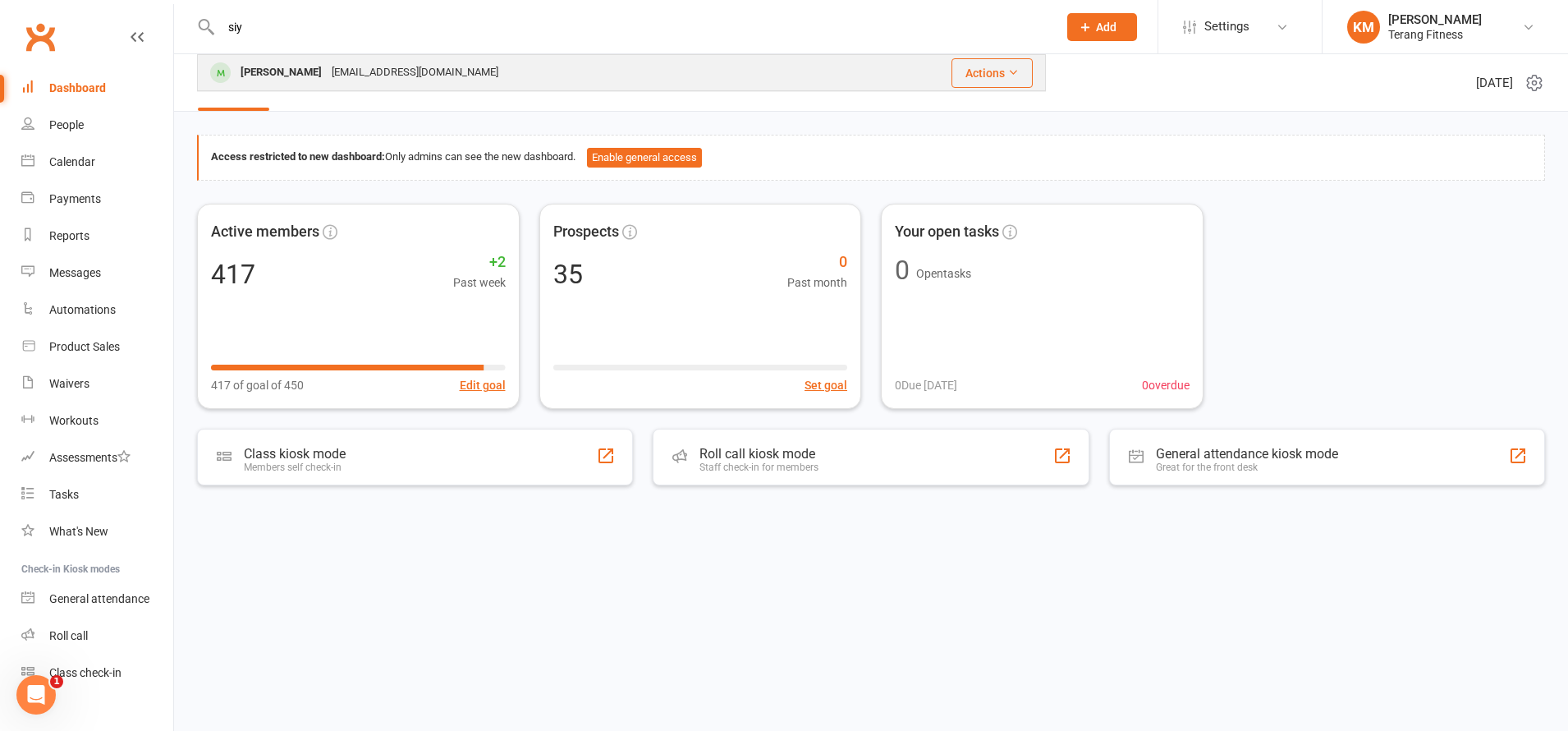
type input "siy"
click at [358, 65] on div "[EMAIL_ADDRESS][DOMAIN_NAME]" at bounding box center [414, 73] width 176 height 24
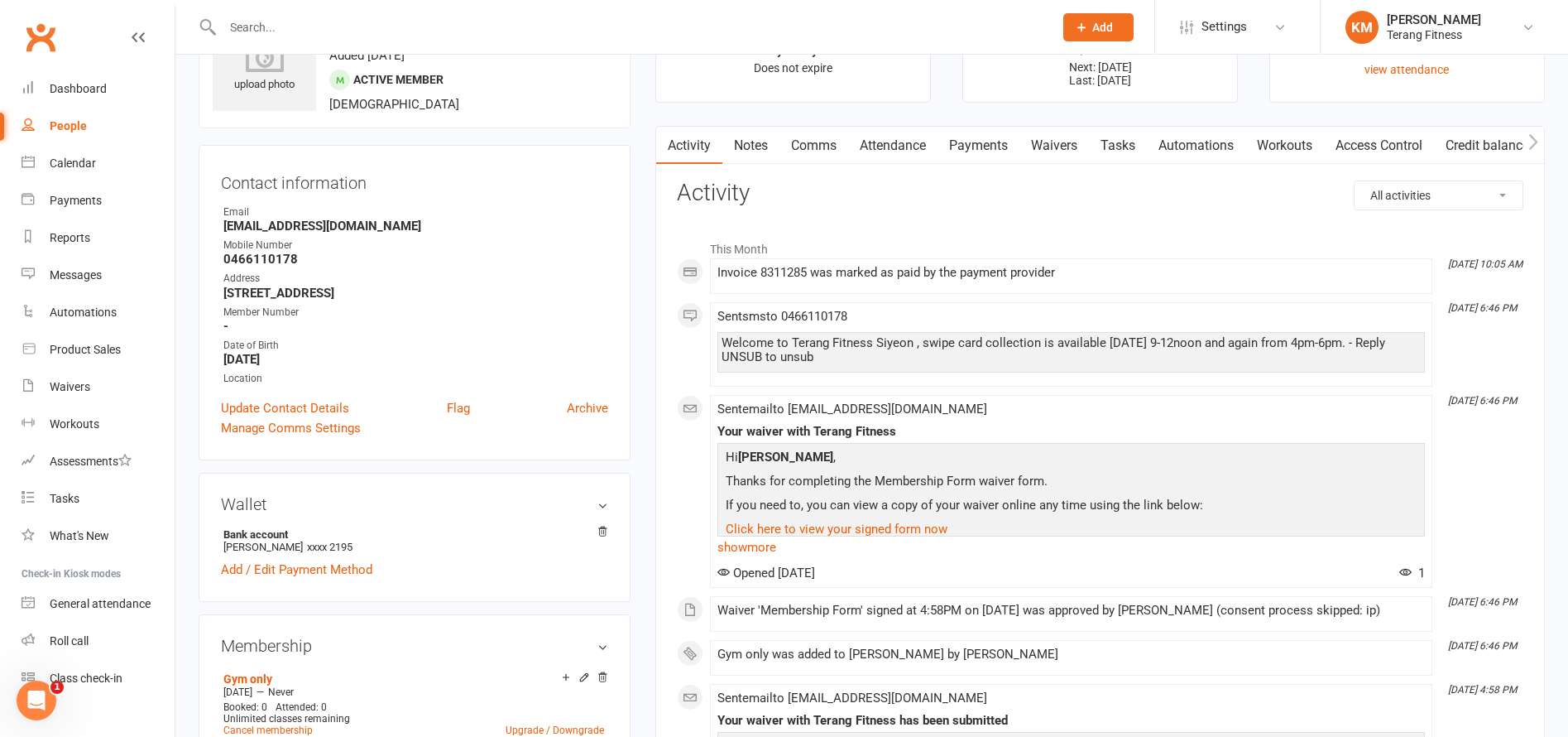
scroll to position [166, 0]
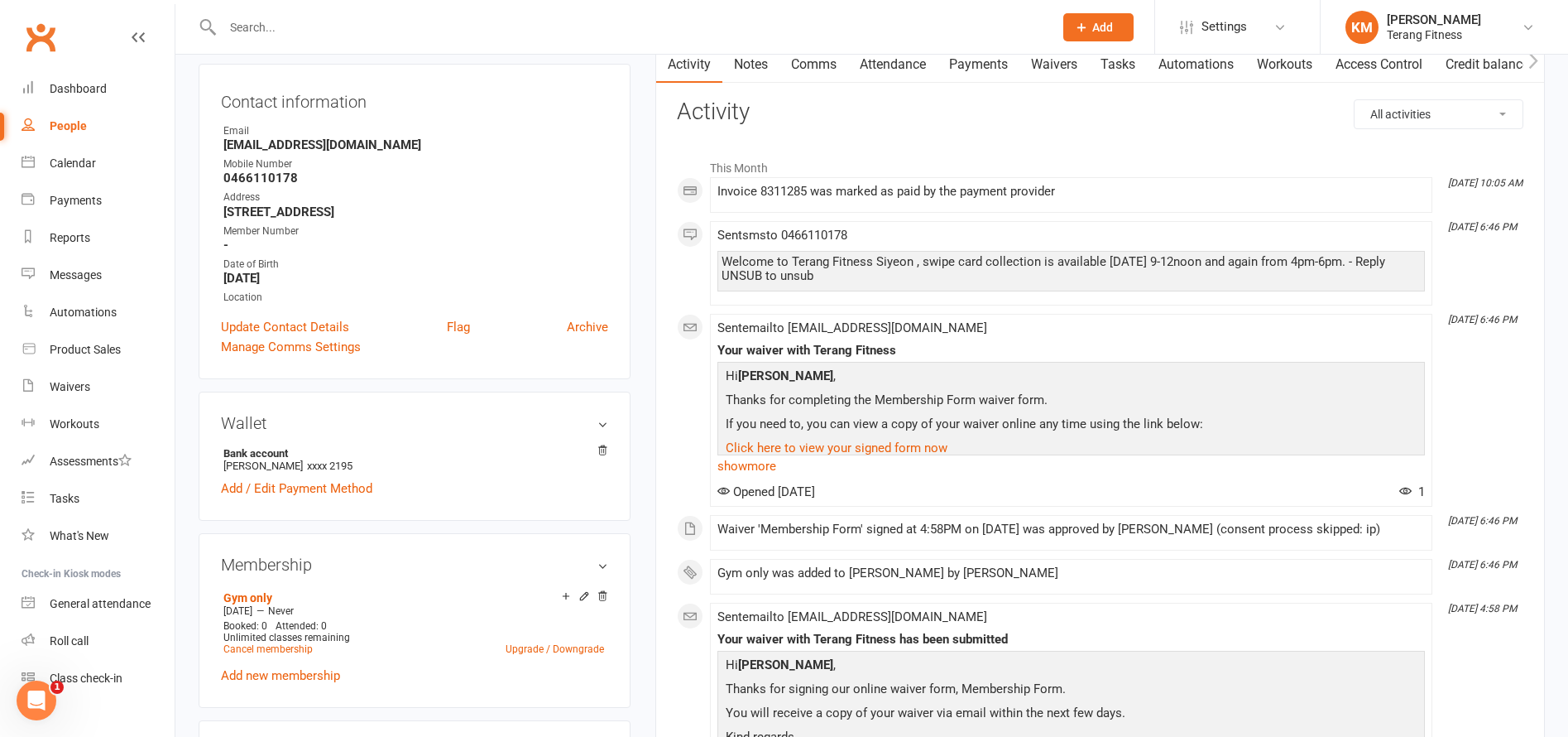
click at [972, 58] on link "Payments" at bounding box center [978, 64] width 82 height 38
